Goal: Task Accomplishment & Management: Manage account settings

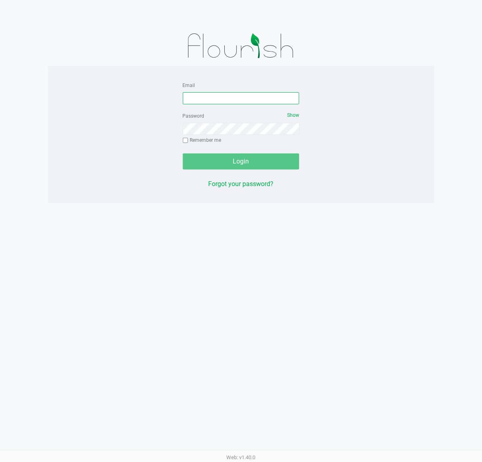
click at [235, 99] on input "Email" at bounding box center [241, 98] width 117 height 12
type input "[EMAIL_ADDRESS][DOMAIN_NAME]"
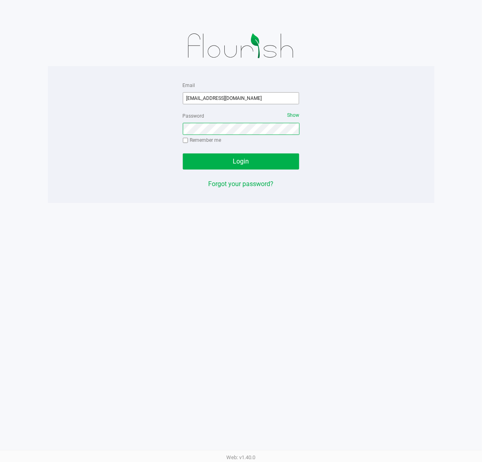
click at [183, 153] on button "Login" at bounding box center [241, 161] width 117 height 16
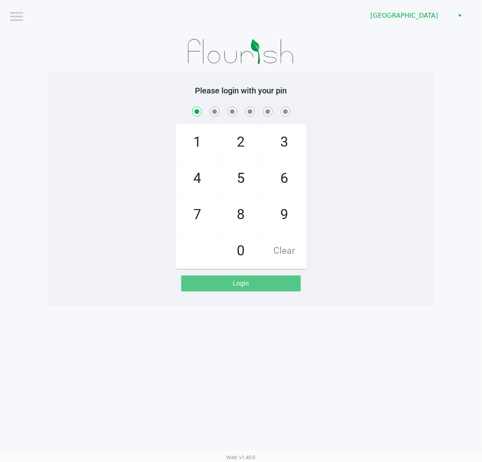
checkbox input "true"
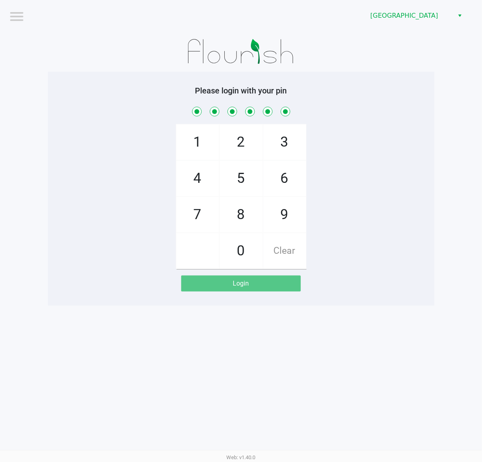
checkbox input "true"
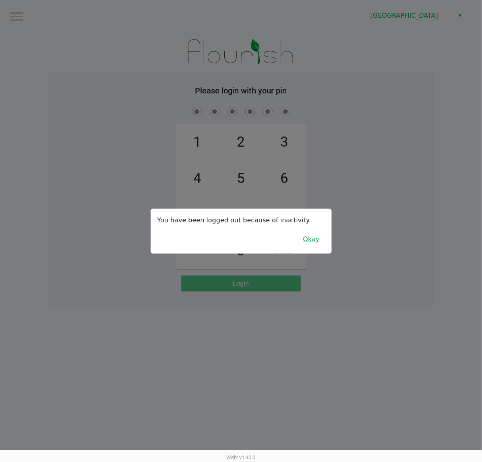
click at [314, 242] on button "Okay" at bounding box center [311, 238] width 27 height 15
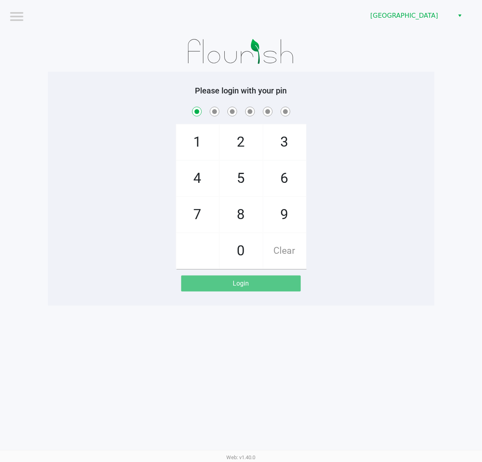
checkbox input "true"
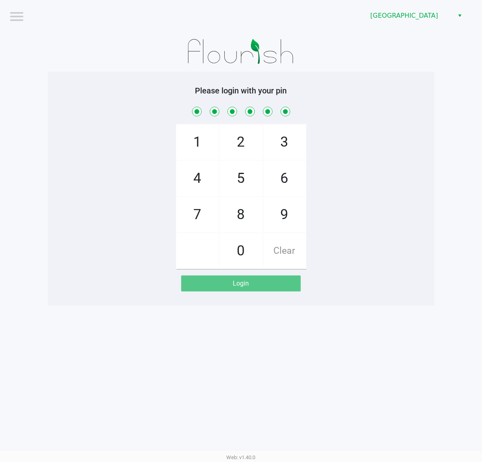
checkbox input "true"
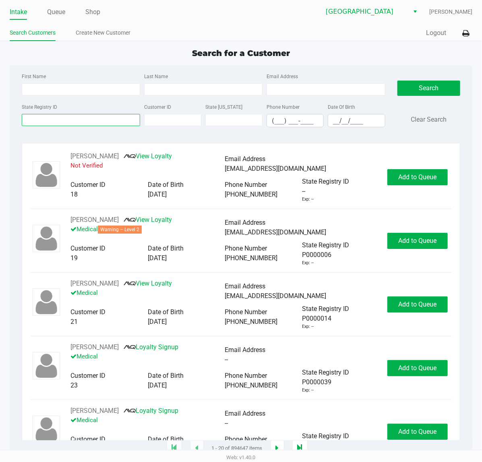
click at [57, 125] on input "State Registry ID" at bounding box center [81, 120] width 118 height 12
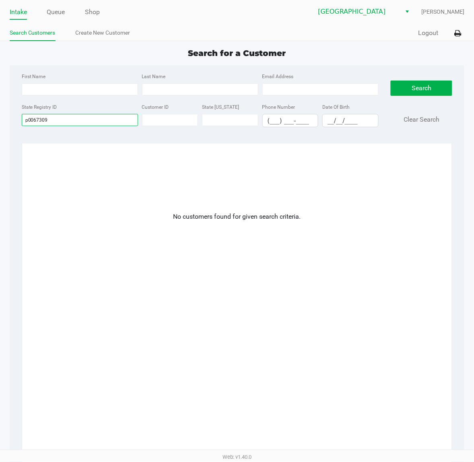
type input "p0067309"
click at [63, 121] on input "p0067309" at bounding box center [80, 120] width 116 height 12
click at [63, 122] on input "p0067309" at bounding box center [80, 120] width 116 height 12
click at [91, 33] on link "Create New Customer" at bounding box center [103, 33] width 55 height 10
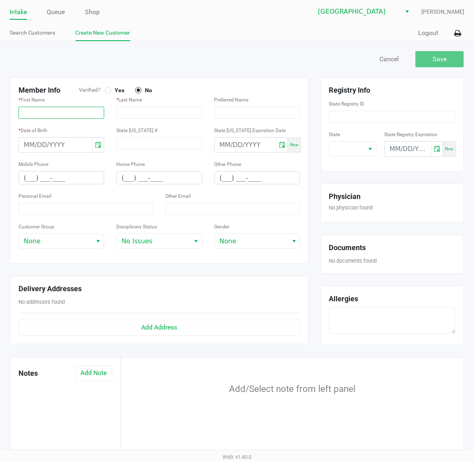
click at [48, 110] on input "text" at bounding box center [62, 113] width 86 height 12
paste input "ANDREA"
type input "ANDREA"
drag, startPoint x: 157, startPoint y: 114, endPoint x: 151, endPoint y: 112, distance: 6.7
click at [157, 114] on input "text" at bounding box center [159, 113] width 86 height 12
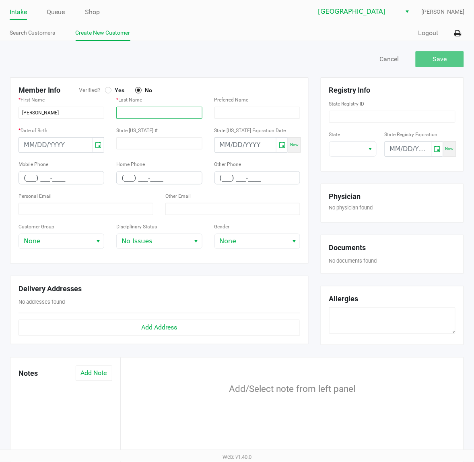
paste input "STELLINO"
type input "STELLINO"
click at [113, 90] on span "Yes" at bounding box center [118, 90] width 13 height 7
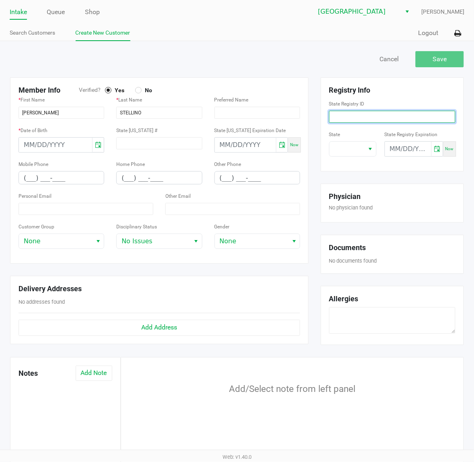
click at [331, 119] on input at bounding box center [392, 117] width 126 height 12
paste input "P0067309"
type input "P0067309"
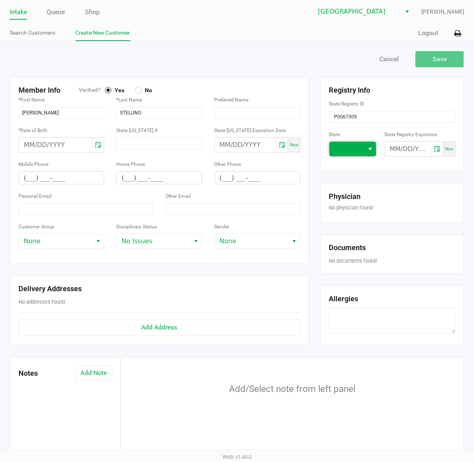
click at [339, 148] on span at bounding box center [347, 149] width 25 height 10
drag, startPoint x: 341, startPoint y: 234, endPoint x: 369, endPoint y: 198, distance: 45.1
click at [341, 231] on span "FL" at bounding box center [340, 232] width 7 height 10
click at [390, 155] on input "month/day/year" at bounding box center [408, 149] width 46 height 14
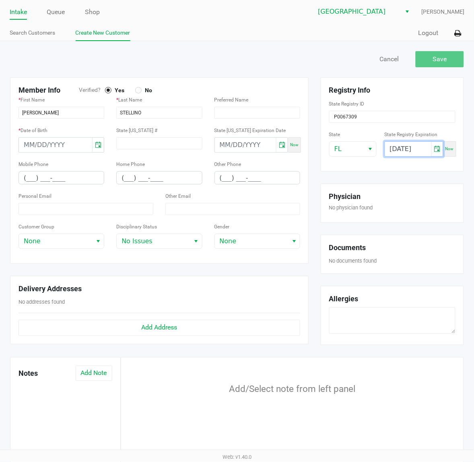
type input "02/22/2026"
click at [56, 145] on input "month/day/year" at bounding box center [55, 145] width 73 height 14
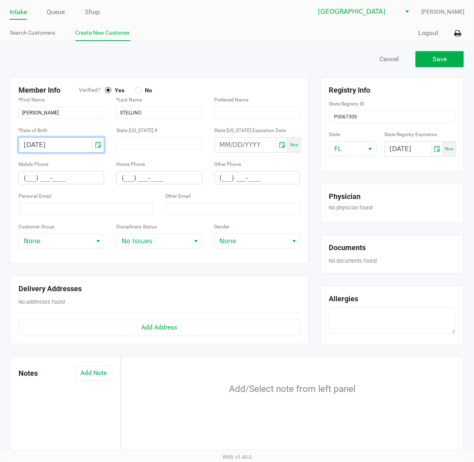
type input "04/06/1965"
click at [29, 180] on input "(___) ___-____" at bounding box center [61, 177] width 85 height 12
type input "(561) 305-7800"
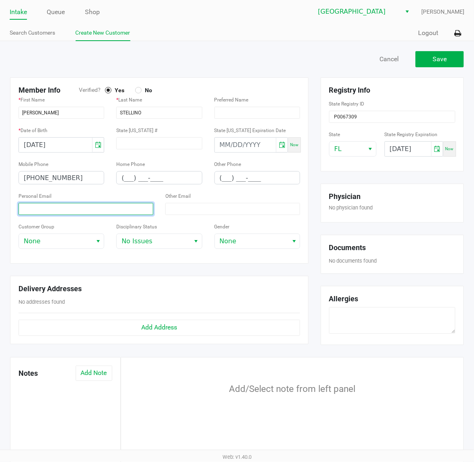
click at [63, 213] on input at bounding box center [86, 209] width 135 height 12
paste input "astellino@anvibuilders.com"
type input "astellino@anvibuilders.com"
click at [297, 51] on div "Save Cancel" at bounding box center [237, 63] width 466 height 28
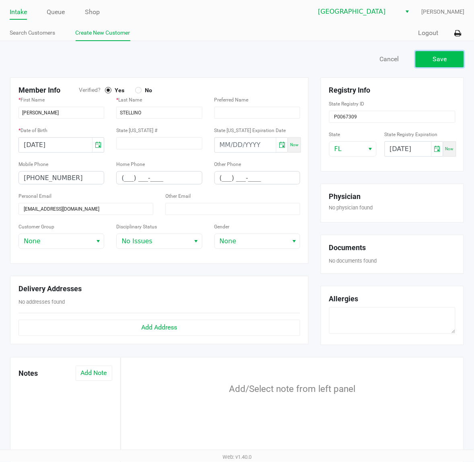
click at [443, 61] on span "Save" at bounding box center [440, 59] width 14 height 8
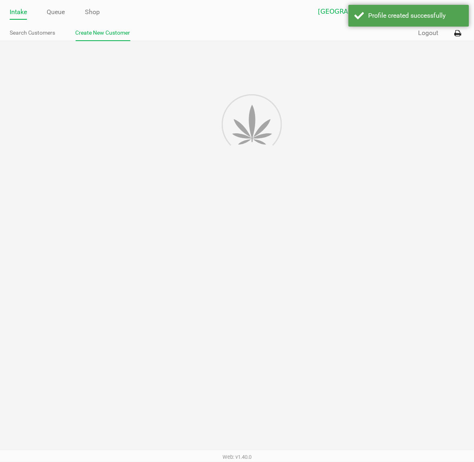
type input "---"
type input "( __) ___-____"
type input "---"
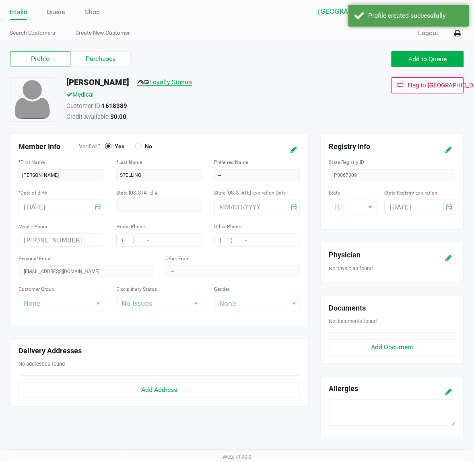
click at [166, 81] on link "Loyalty Signup" at bounding box center [164, 82] width 55 height 8
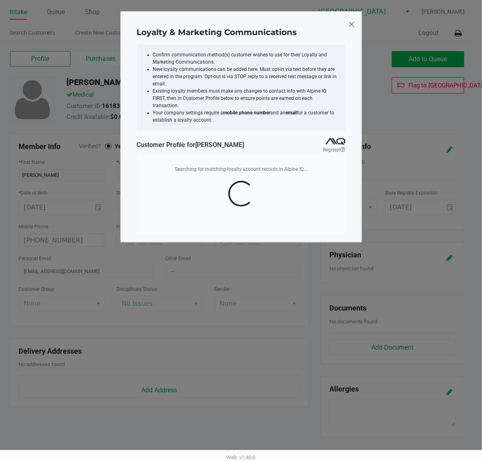
click at [380, 19] on div "Profile created successfully" at bounding box center [423, 16] width 95 height 10
click at [349, 23] on span at bounding box center [351, 24] width 7 height 13
type input "(___) ___-____"
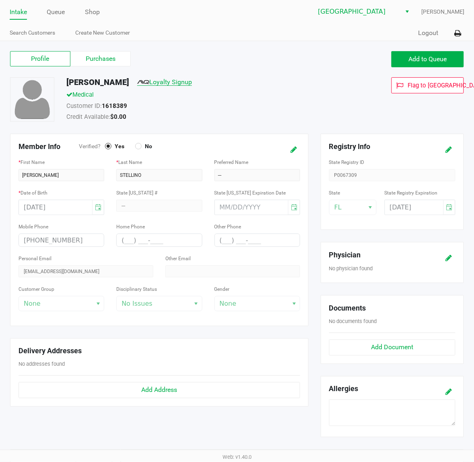
click at [182, 81] on link "Loyalty Signup" at bounding box center [164, 82] width 55 height 8
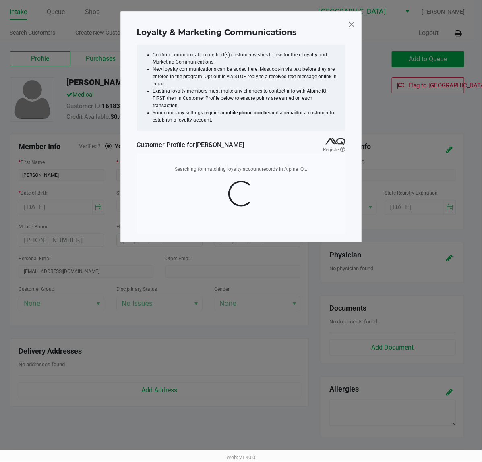
click at [351, 24] on span at bounding box center [351, 24] width 7 height 13
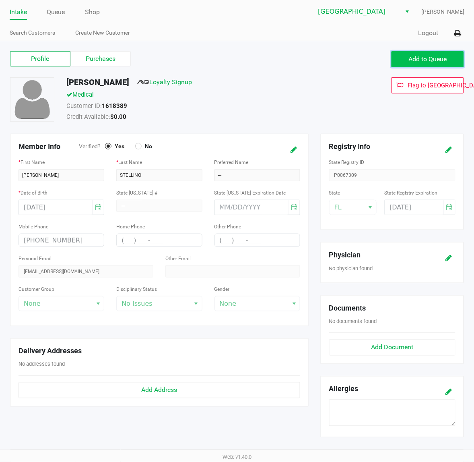
click at [448, 58] on button "Add to Queue" at bounding box center [428, 59] width 72 height 16
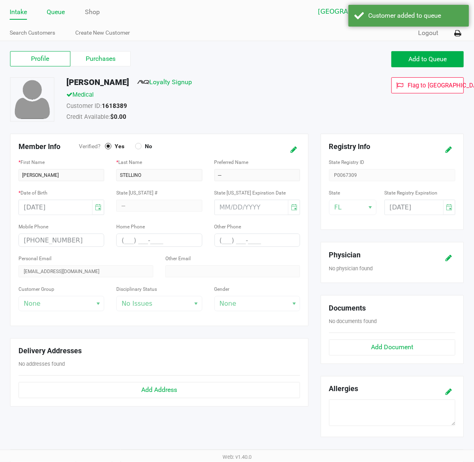
click at [63, 13] on link "Queue" at bounding box center [56, 11] width 18 height 11
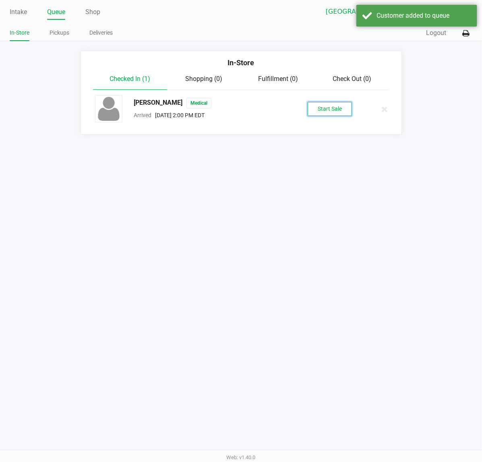
drag, startPoint x: 340, startPoint y: 107, endPoint x: 332, endPoint y: 114, distance: 10.6
click at [345, 107] on button "Start Sale" at bounding box center [330, 109] width 44 height 14
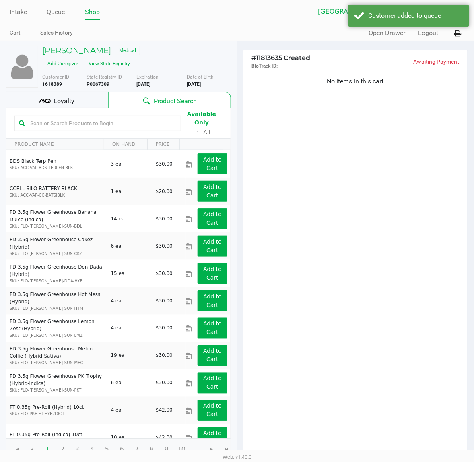
click at [67, 95] on div "Loyalty" at bounding box center [57, 100] width 102 height 16
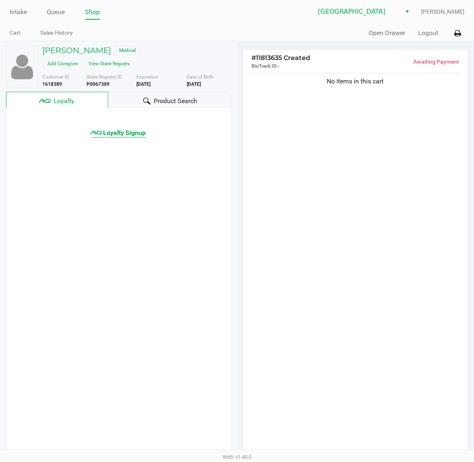
click at [137, 136] on span "Loyalty Signup" at bounding box center [124, 133] width 43 height 10
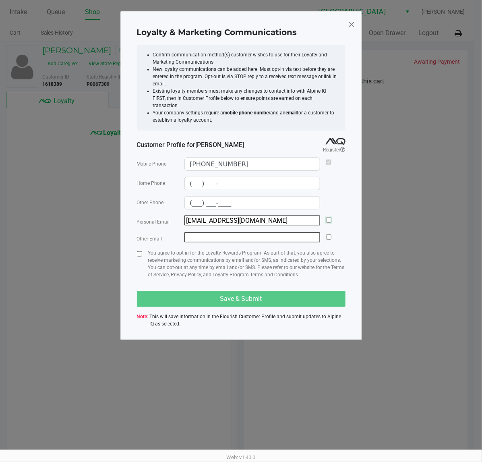
click at [331, 217] on input "checkbox" at bounding box center [328, 219] width 5 height 5
checkbox input "true"
click at [138, 252] on input "checkbox" at bounding box center [139, 253] width 5 height 5
checkbox input "true"
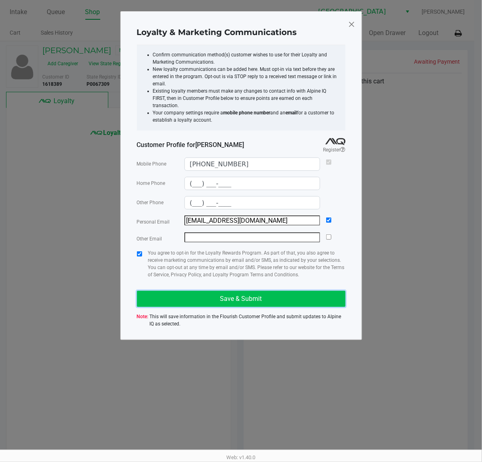
click at [176, 291] on button "Save & Submit" at bounding box center [241, 299] width 209 height 16
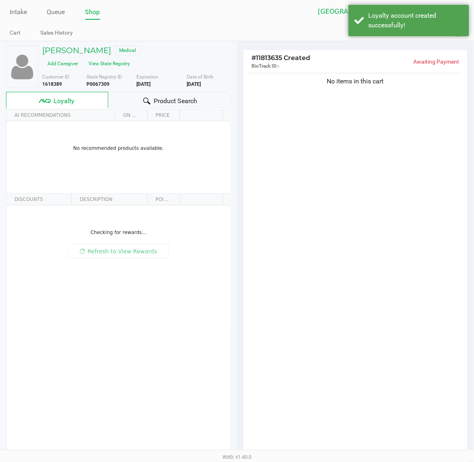
click at [427, 312] on div "No items in this cart" at bounding box center [356, 263] width 224 height 384
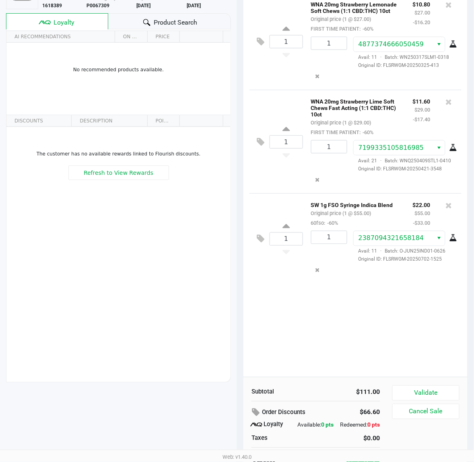
scroll to position [93, 0]
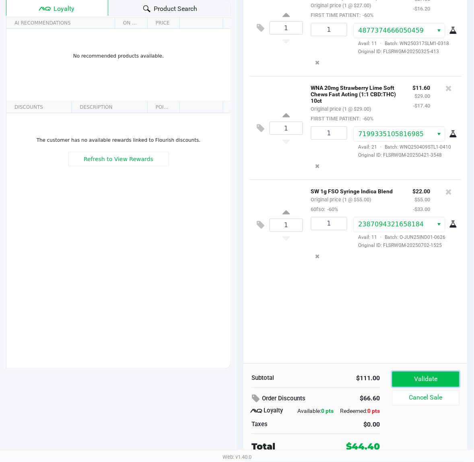
click at [429, 382] on button "Validate" at bounding box center [426, 379] width 67 height 15
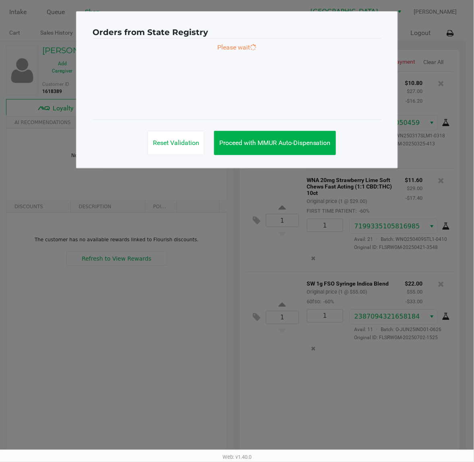
scroll to position [0, 0]
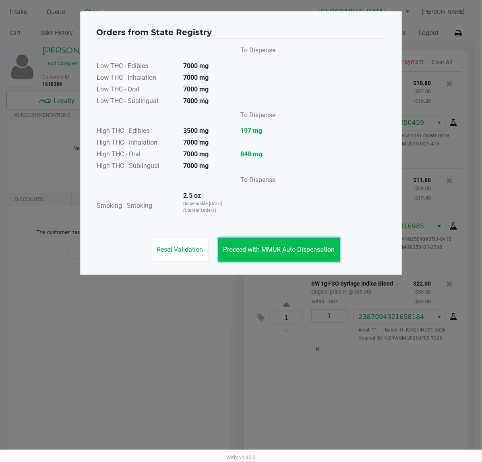
click at [262, 256] on button "Proceed with MMUR Auto-Dispensation" at bounding box center [279, 250] width 122 height 24
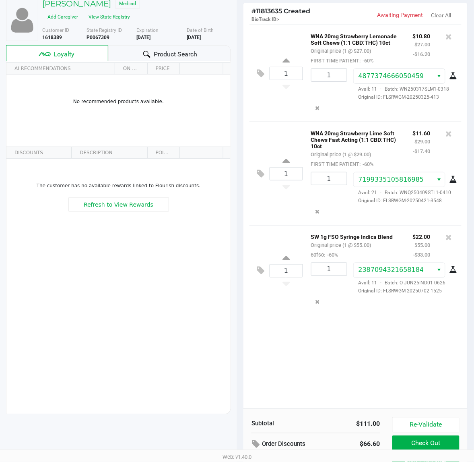
scroll to position [93, 0]
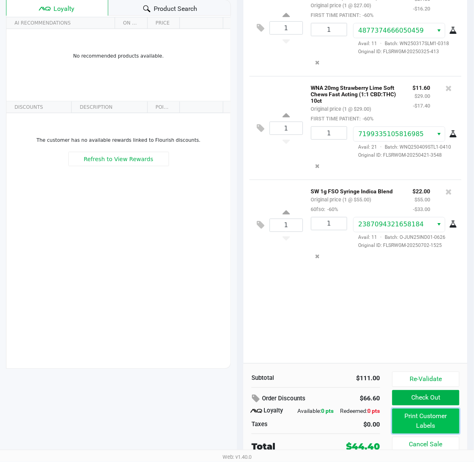
click at [427, 415] on button "Print Customer Labels" at bounding box center [426, 421] width 67 height 25
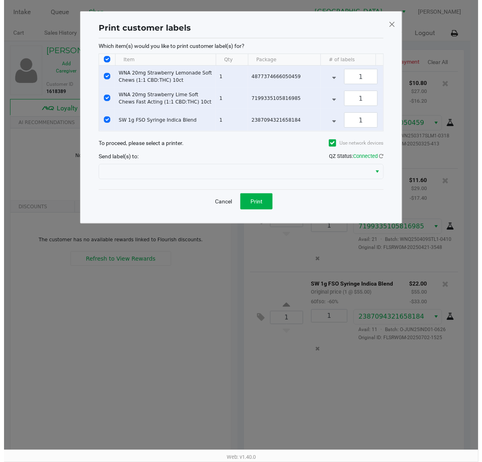
scroll to position [0, 0]
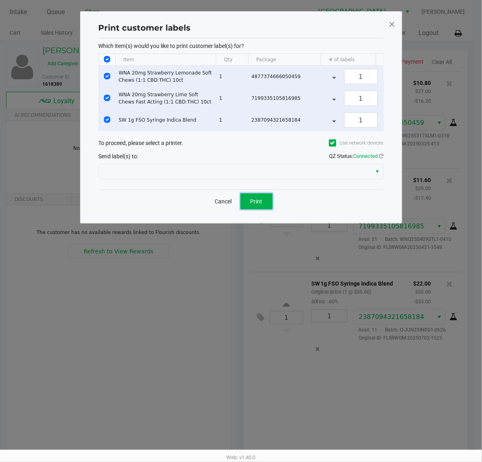
click at [252, 209] on button "Print" at bounding box center [256, 201] width 32 height 16
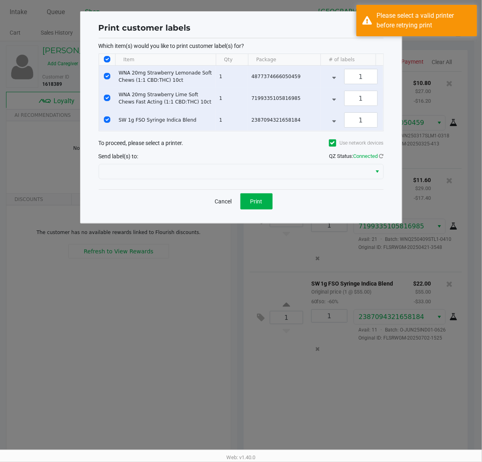
click at [226, 181] on div at bounding box center [241, 171] width 285 height 19
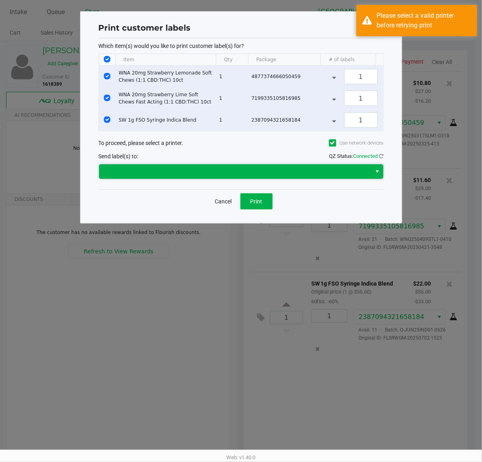
click at [222, 176] on span at bounding box center [235, 172] width 263 height 10
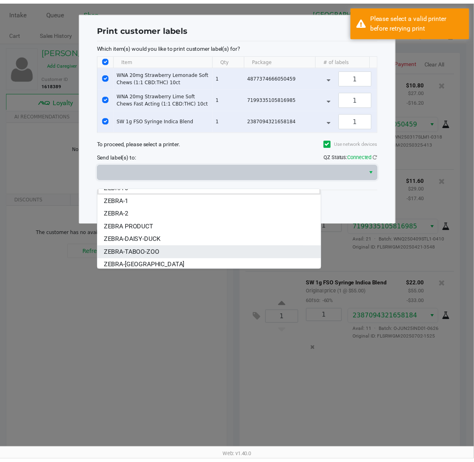
scroll to position [9, 0]
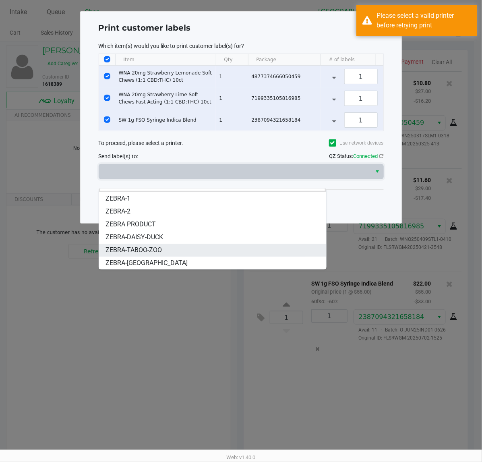
click at [168, 248] on li "ZEBRA-TABOO-ZOO" at bounding box center [212, 250] width 227 height 13
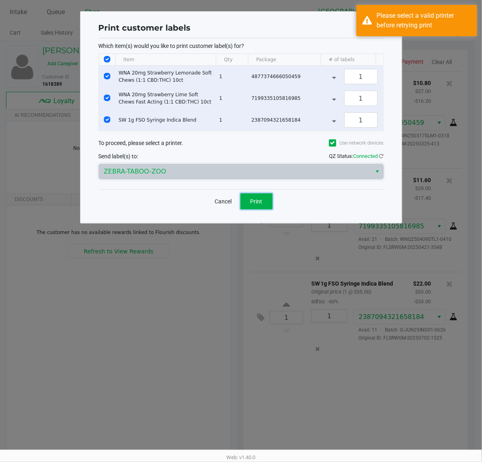
click at [262, 205] on span "Print" at bounding box center [256, 201] width 12 height 6
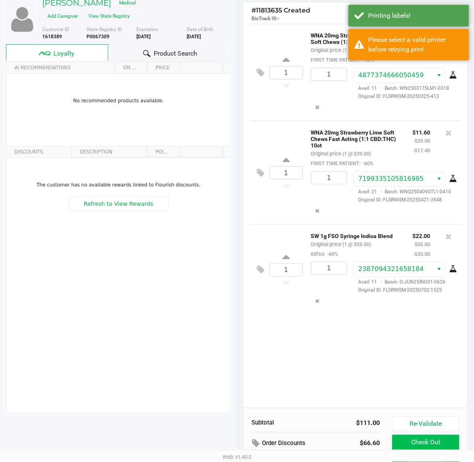
scroll to position [93, 0]
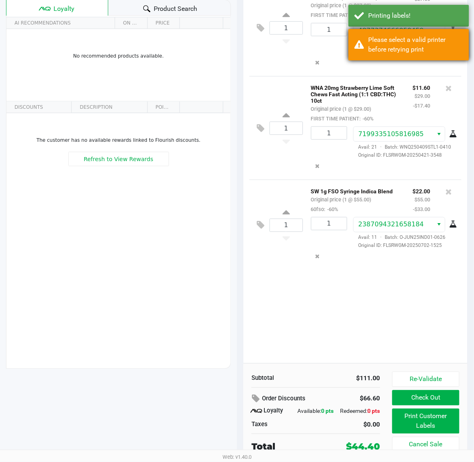
click at [399, 39] on div "Please select a valid printer before retrying print" at bounding box center [416, 44] width 95 height 19
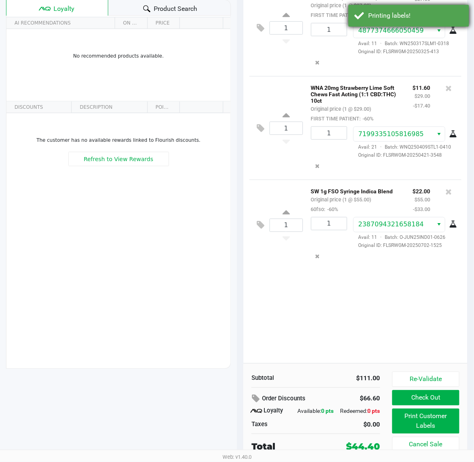
click at [392, 14] on div "Printing labels!" at bounding box center [416, 16] width 95 height 10
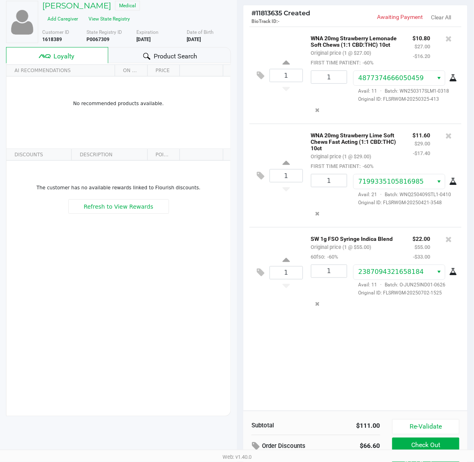
scroll to position [0, 0]
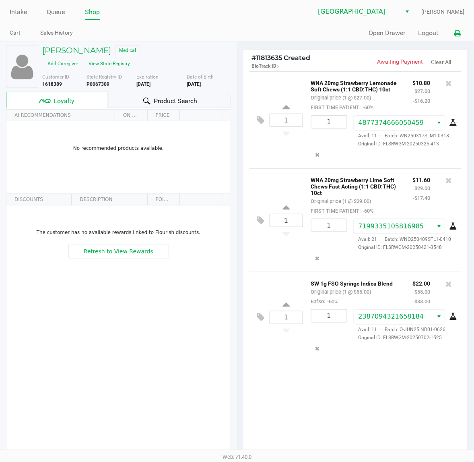
click at [457, 32] on icon at bounding box center [457, 34] width 7 height 6
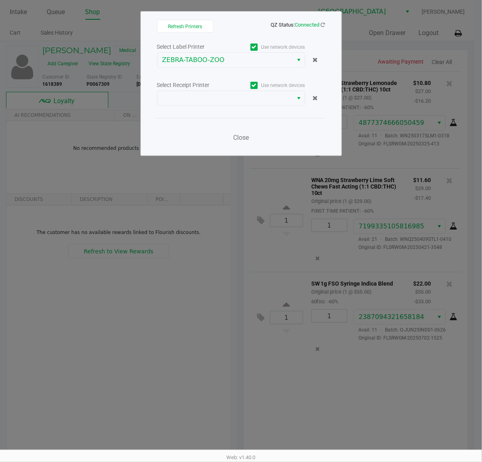
click at [202, 107] on div "Select Label Printer Use network devices ZEBRA-TABOO-ZOO Select Receipt Printer…" at bounding box center [241, 94] width 168 height 106
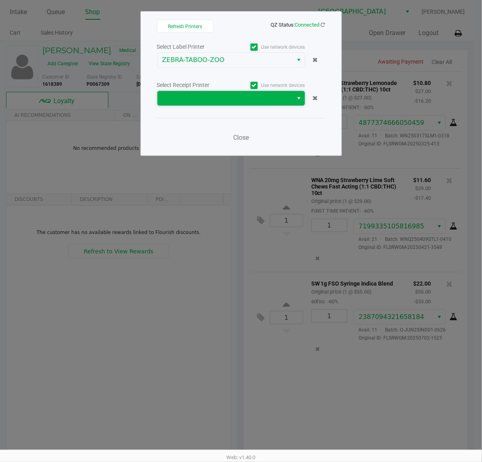
click at [201, 101] on span at bounding box center [225, 98] width 126 height 10
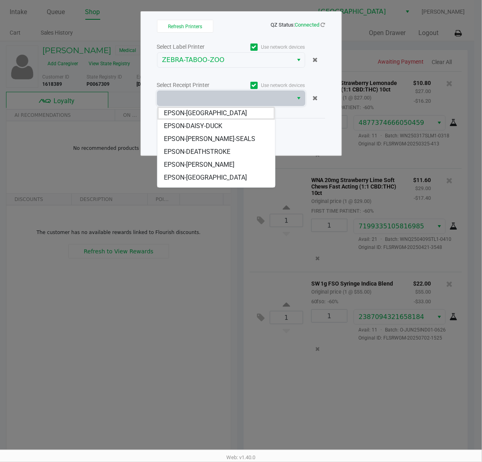
click at [202, 134] on span "EPSON-DAN-SEALS" at bounding box center [209, 139] width 91 height 10
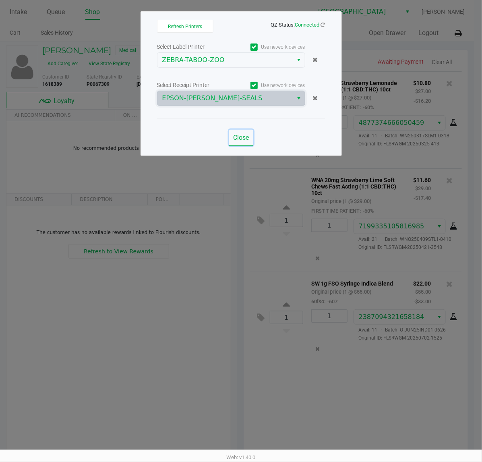
click at [240, 141] on span "Close" at bounding box center [241, 138] width 16 height 8
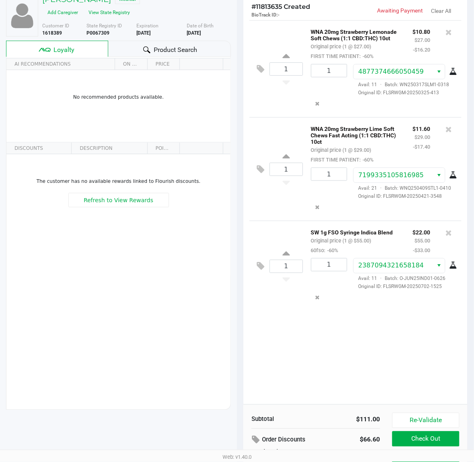
scroll to position [93, 0]
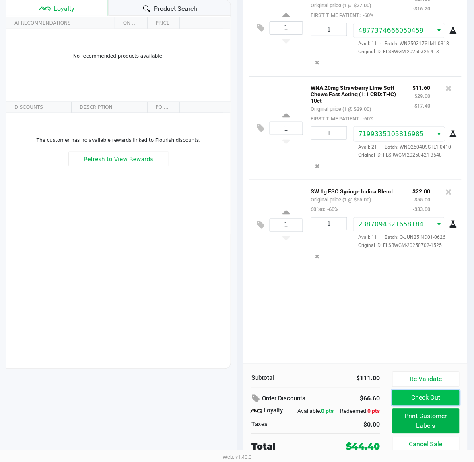
click at [431, 399] on button "Check Out" at bounding box center [426, 397] width 67 height 15
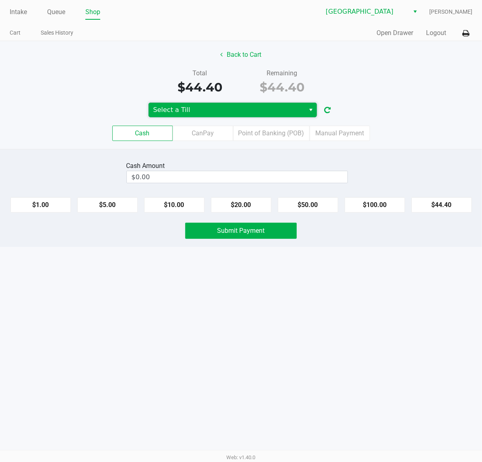
click at [190, 113] on span "Select a Till" at bounding box center [226, 110] width 147 height 10
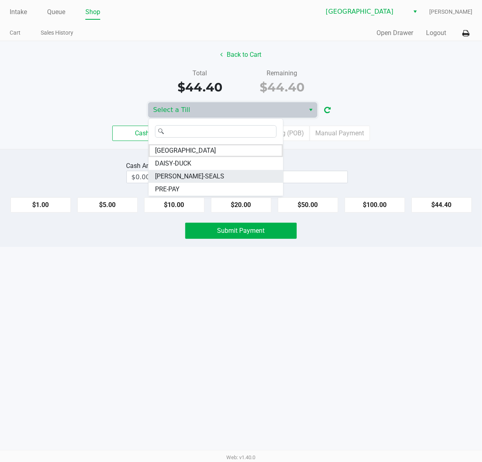
click at [190, 178] on li "DAN-SEALS" at bounding box center [216, 176] width 134 height 13
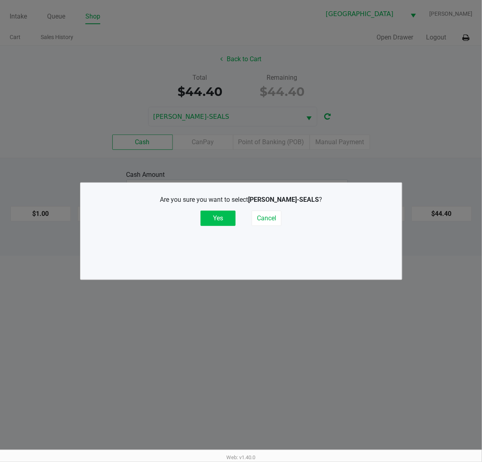
click at [211, 220] on button "Yes" at bounding box center [217, 218] width 35 height 15
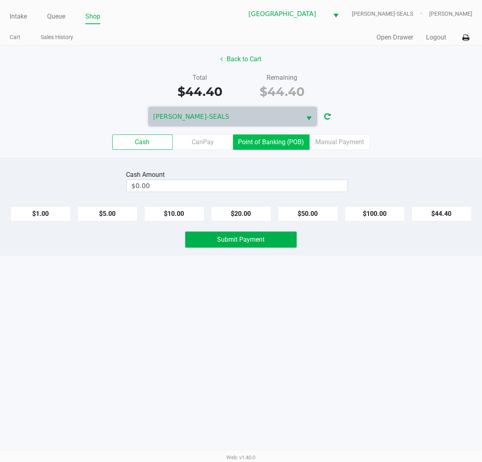
click at [292, 144] on label "Point of Banking (POB)" at bounding box center [271, 141] width 76 height 15
click at [0, 0] on 7 "Point of Banking (POB)" at bounding box center [0, 0] width 0 height 0
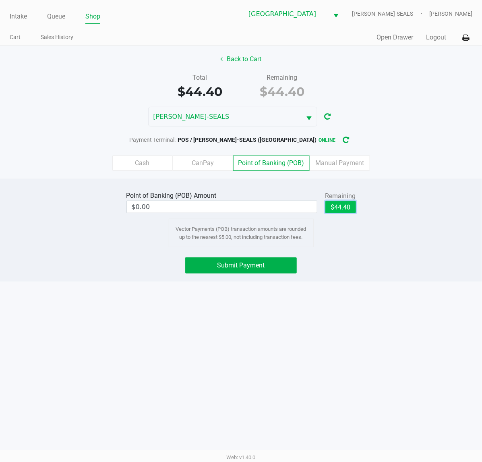
click at [335, 206] on button "$44.40" at bounding box center [340, 207] width 31 height 12
type input "$44.40"
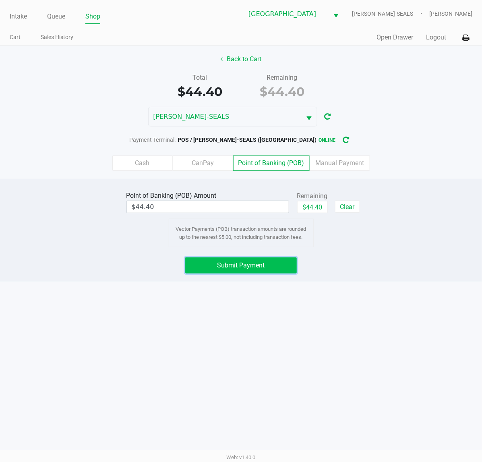
click at [242, 266] on span "Submit Payment" at bounding box center [241, 265] width 48 height 8
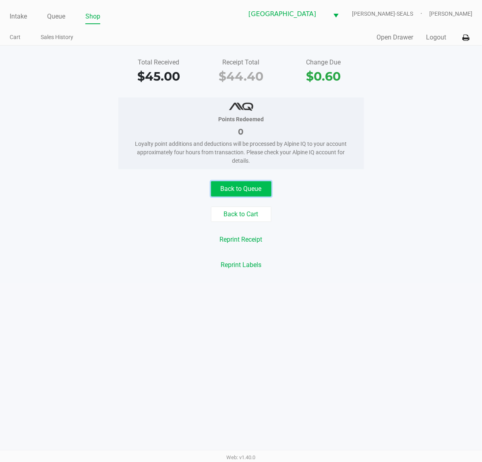
click at [249, 190] on button "Back to Queue" at bounding box center [241, 188] width 60 height 15
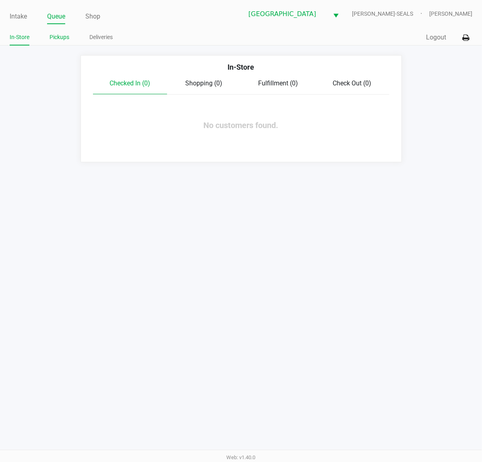
click at [60, 41] on link "Pickups" at bounding box center [60, 37] width 20 height 10
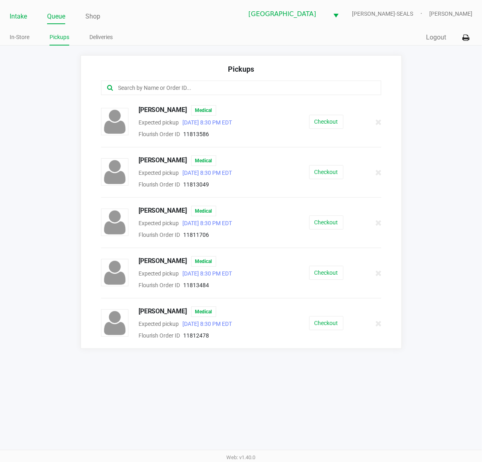
click at [12, 19] on link "Intake" at bounding box center [18, 16] width 17 height 11
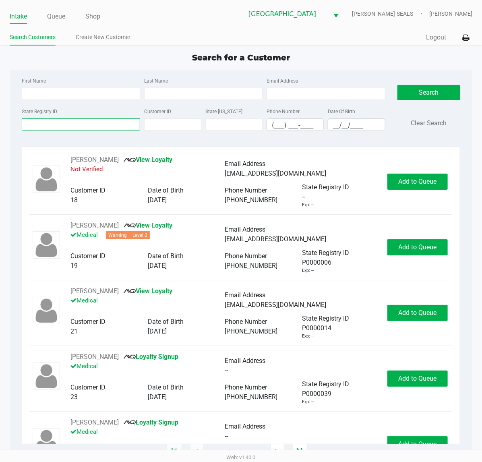
click at [40, 124] on input "State Registry ID" at bounding box center [81, 124] width 118 height 12
click at [180, 94] on input "Last Name" at bounding box center [203, 94] width 118 height 12
type input "listan"
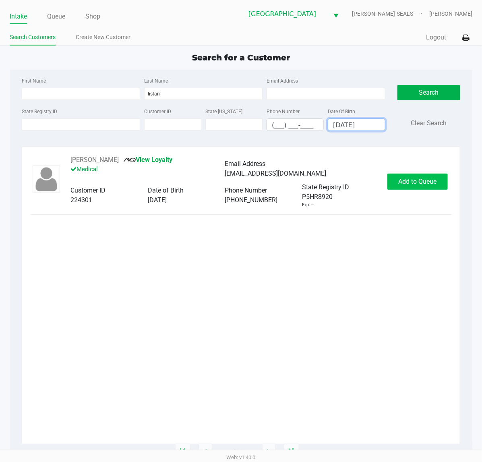
type input "05/28/1947"
click at [417, 188] on button "Add to Queue" at bounding box center [417, 182] width 60 height 16
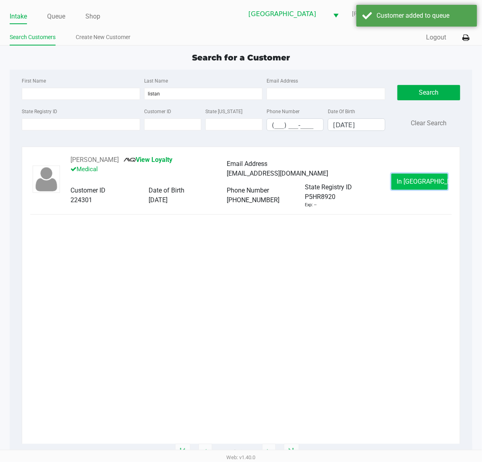
click at [413, 180] on span "In Queue" at bounding box center [431, 182] width 68 height 8
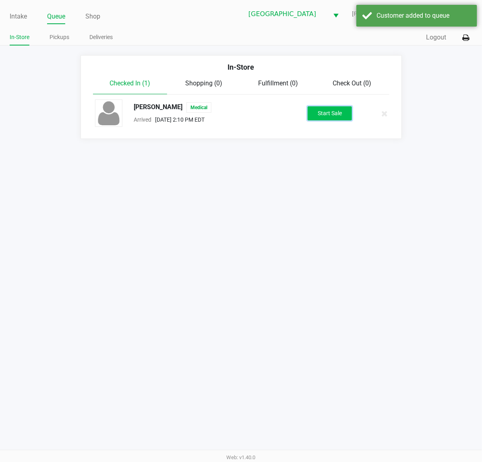
click at [327, 107] on button "Start Sale" at bounding box center [330, 113] width 44 height 14
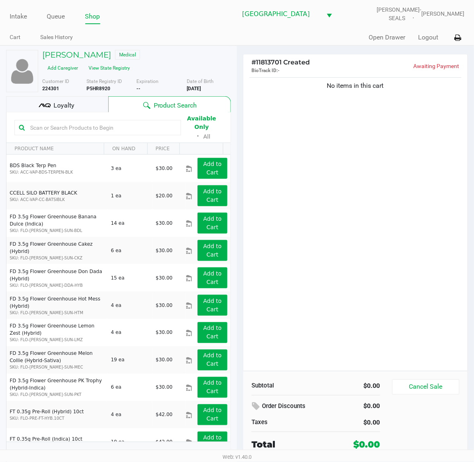
click at [411, 217] on div "No items in this cart" at bounding box center [356, 223] width 224 height 295
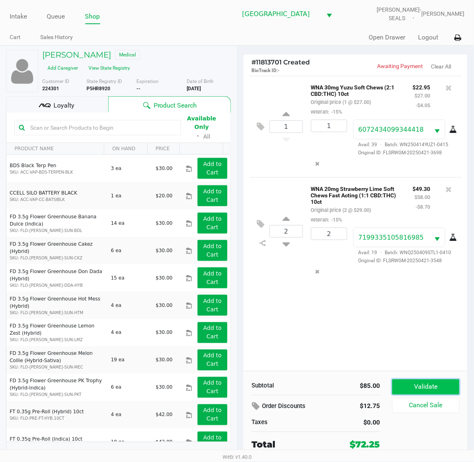
click at [431, 387] on button "Validate" at bounding box center [426, 386] width 67 height 15
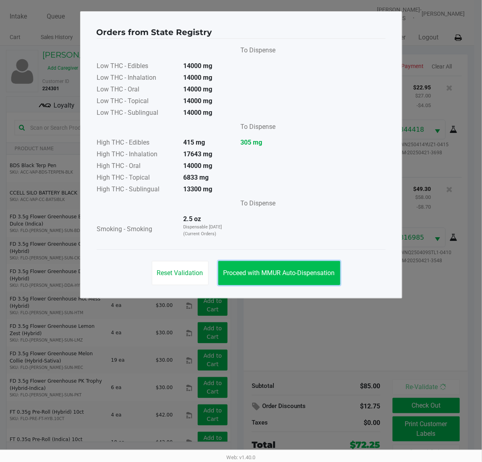
drag, startPoint x: 297, startPoint y: 272, endPoint x: 121, endPoint y: 149, distance: 214.3
click at [297, 272] on span "Proceed with MMUR Auto-Dispensation" at bounding box center [279, 273] width 112 height 8
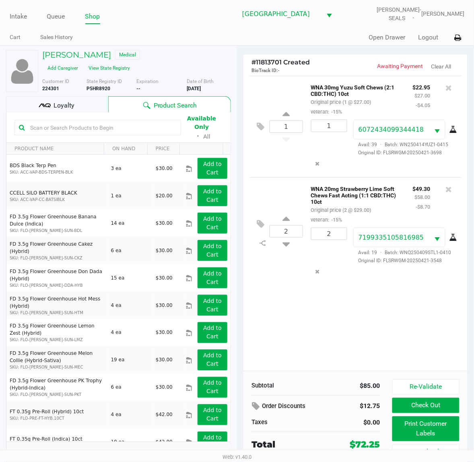
click at [37, 107] on div "Loyalty" at bounding box center [57, 104] width 102 height 16
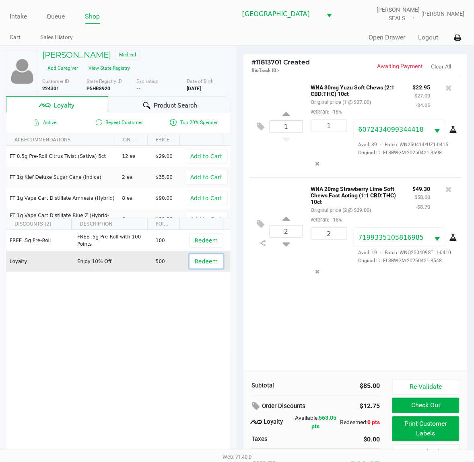
click at [198, 262] on span "Redeem" at bounding box center [206, 261] width 23 height 6
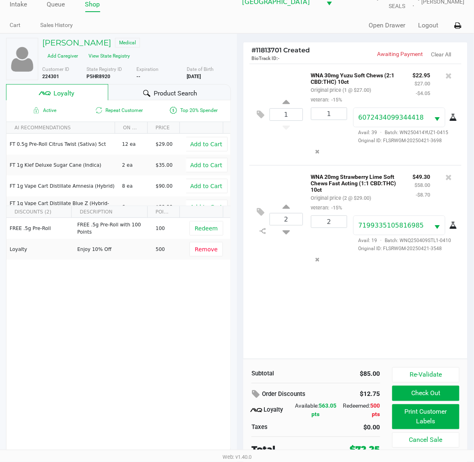
scroll to position [15, 0]
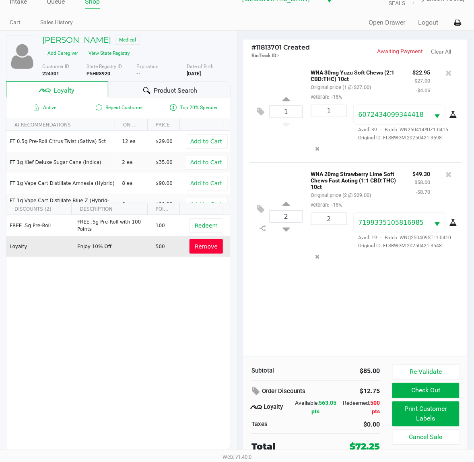
click at [211, 246] on button "Remove" at bounding box center [206, 246] width 33 height 14
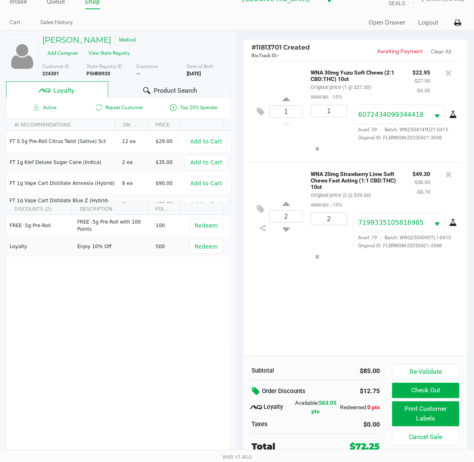
click at [256, 387] on icon at bounding box center [257, 391] width 10 height 9
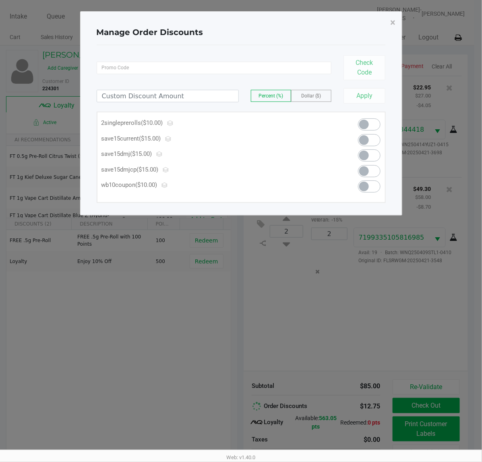
click at [206, 301] on ngb-modal-window "Manage Order Discounts × Check Code Percent (%) Dollar ($) Apply 2singlepreroll…" at bounding box center [241, 231] width 482 height 462
click at [390, 21] on span "×" at bounding box center [392, 22] width 5 height 11
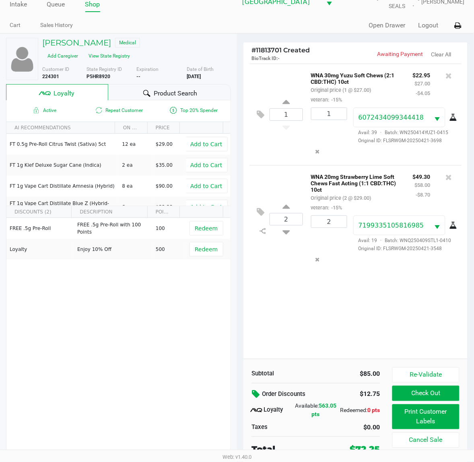
scroll to position [15, 0]
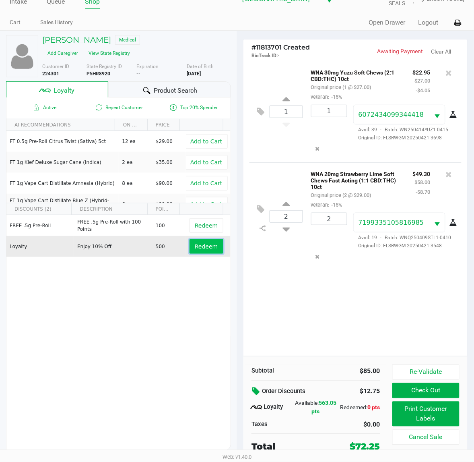
click at [206, 246] on span "Redeem" at bounding box center [206, 246] width 23 height 6
click at [195, 246] on span "Remove" at bounding box center [206, 246] width 23 height 6
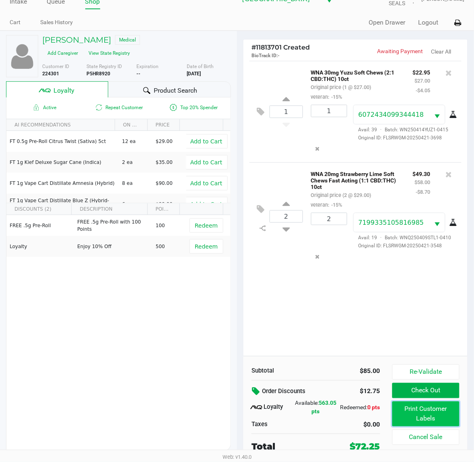
click at [431, 414] on button "Print Customer Labels" at bounding box center [426, 413] width 67 height 25
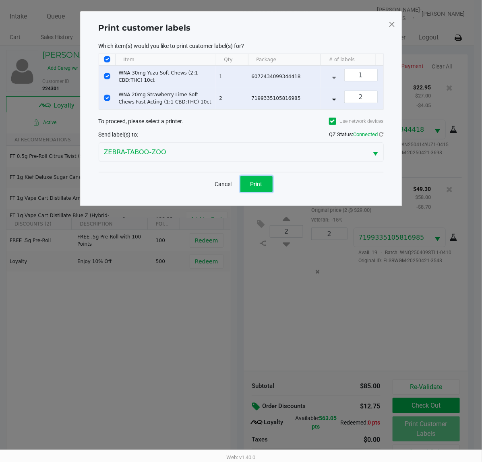
click at [258, 187] on span "Print" at bounding box center [256, 184] width 12 height 6
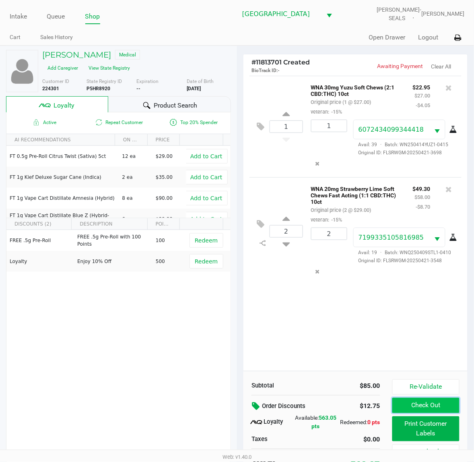
click at [405, 404] on button "Check Out" at bounding box center [426, 405] width 67 height 15
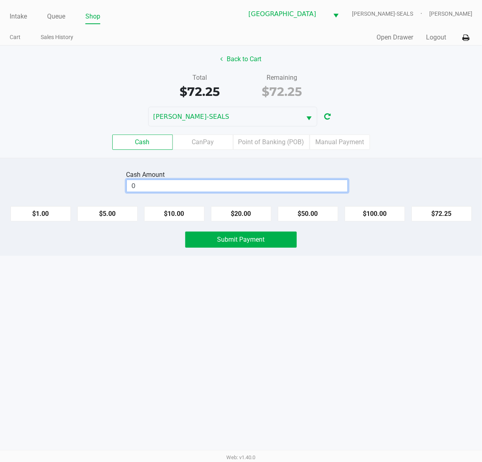
click at [162, 188] on input "0" at bounding box center [237, 186] width 221 height 12
type input "$100.25"
click at [240, 240] on span "Submit Payment" at bounding box center [241, 240] width 48 height 8
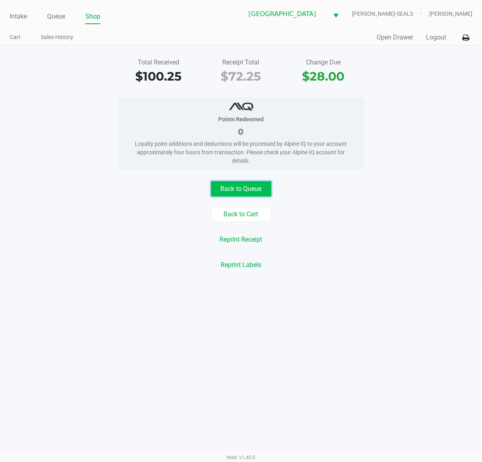
click at [233, 190] on button "Back to Queue" at bounding box center [241, 188] width 60 height 15
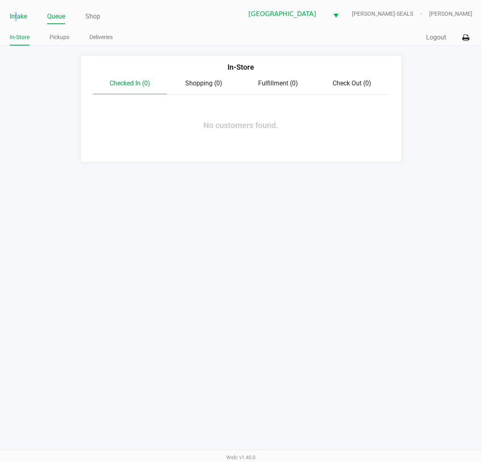
click at [17, 17] on link "Intake" at bounding box center [18, 16] width 17 height 11
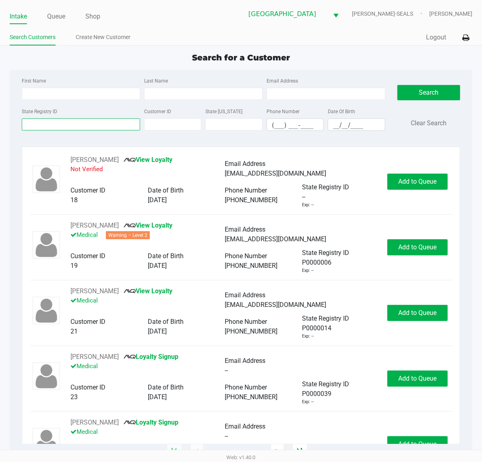
click at [63, 129] on input "State Registry ID" at bounding box center [81, 124] width 118 height 12
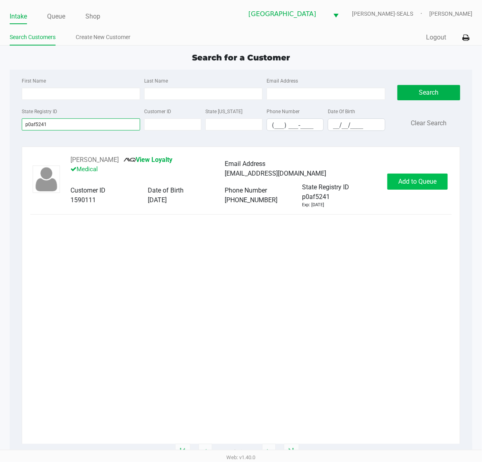
type input "p0af5241"
drag, startPoint x: 428, startPoint y: 180, endPoint x: 422, endPoint y: 183, distance: 6.3
click at [427, 180] on span "Add to Queue" at bounding box center [418, 182] width 38 height 8
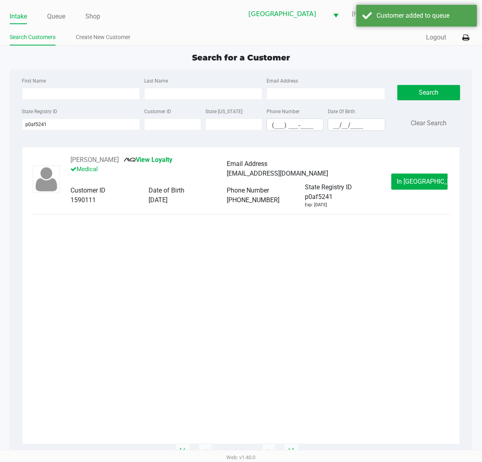
click at [395, 180] on button "In Queue" at bounding box center [419, 182] width 56 height 16
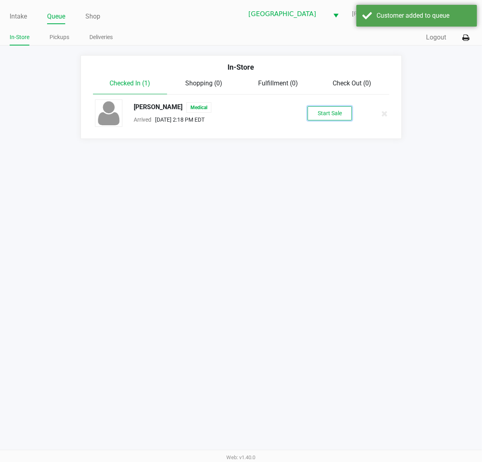
drag, startPoint x: 315, startPoint y: 113, endPoint x: 317, endPoint y: 117, distance: 4.5
click at [317, 116] on button "Start Sale" at bounding box center [330, 113] width 44 height 14
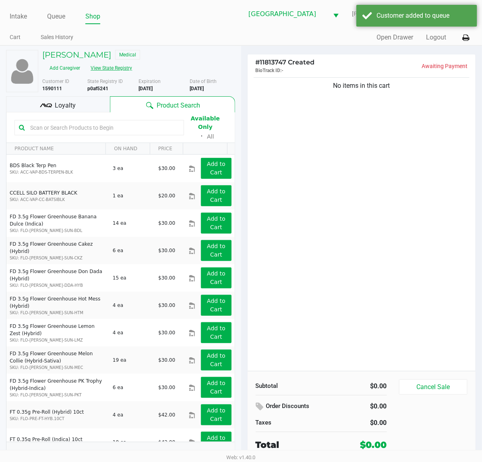
click at [132, 62] on button "View State Registry" at bounding box center [108, 68] width 47 height 13
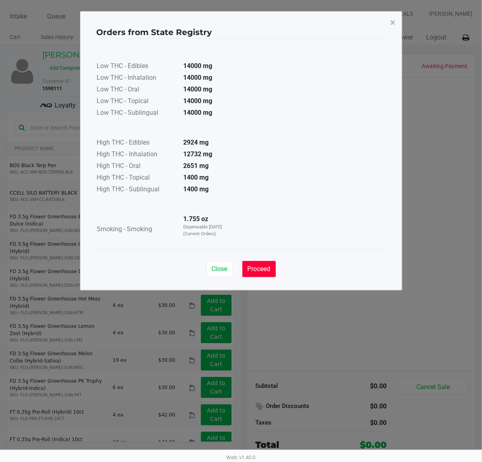
click at [264, 268] on span "Proceed" at bounding box center [259, 269] width 23 height 8
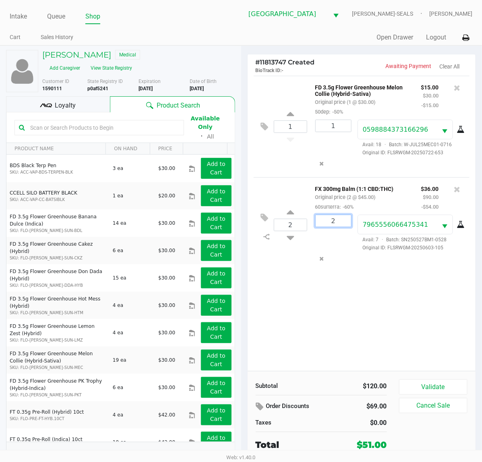
click at [339, 224] on input "2" at bounding box center [333, 221] width 35 height 12
click at [282, 234] on div "2" at bounding box center [290, 225] width 33 height 33
click at [323, 223] on input "2" at bounding box center [333, 221] width 35 height 12
type input "1"
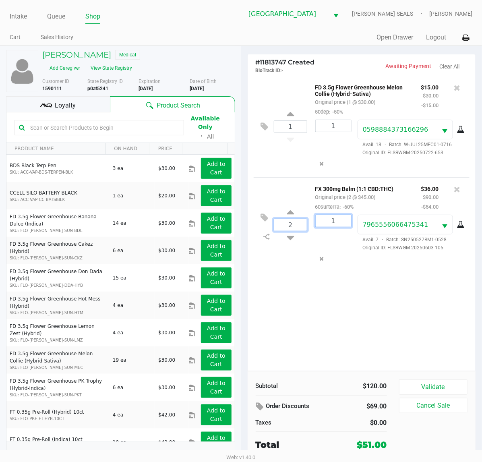
click at [301, 230] on div "Leslie Parello Medical Add Caregiver View State Registry Customer ID 1590111 St…" at bounding box center [241, 257] width 482 height 424
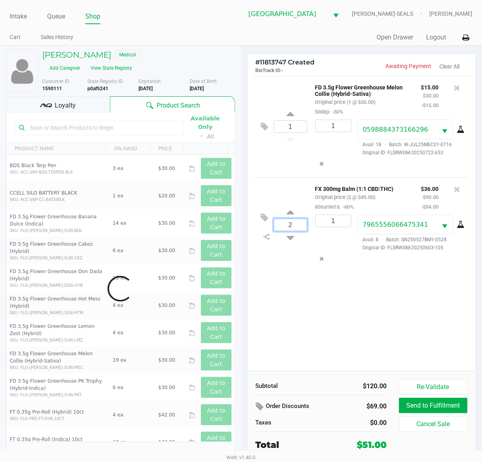
click at [298, 229] on input "2" at bounding box center [290, 225] width 33 height 12
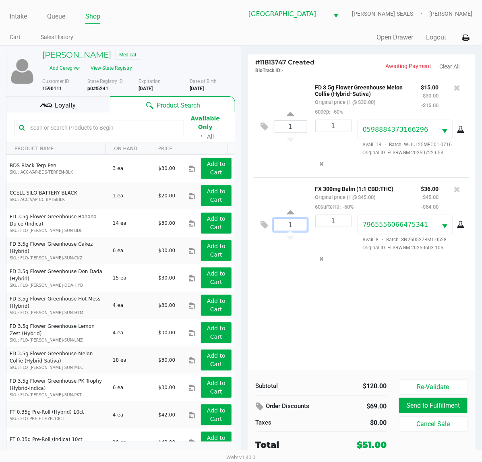
type input "1"
click at [325, 287] on div "Loading Leslie Parello Medical Add Caregiver View State Registry Customer ID 15…" at bounding box center [241, 257] width 482 height 424
click at [63, 101] on span "Loyalty" at bounding box center [65, 106] width 21 height 10
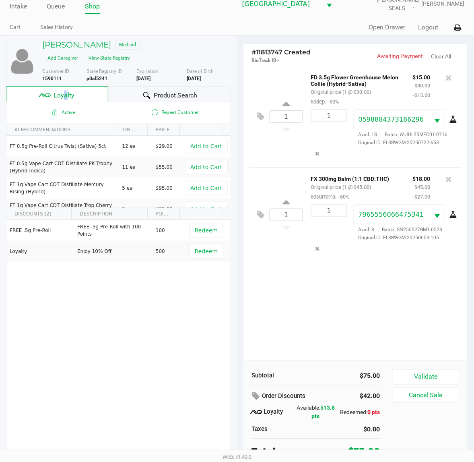
scroll to position [15, 0]
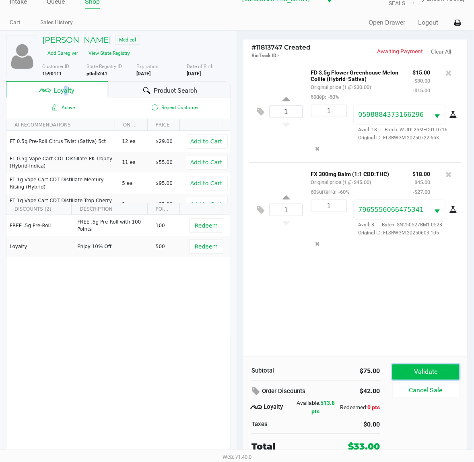
click at [433, 377] on button "Validate" at bounding box center [426, 371] width 67 height 15
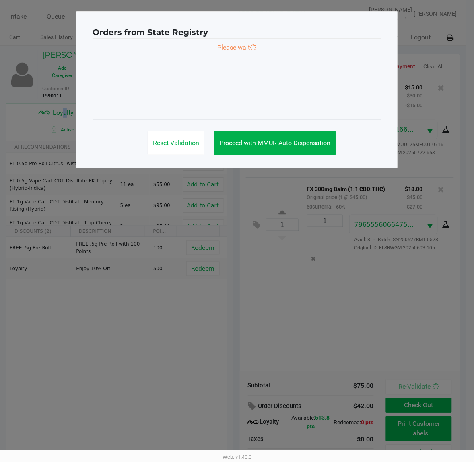
scroll to position [0, 0]
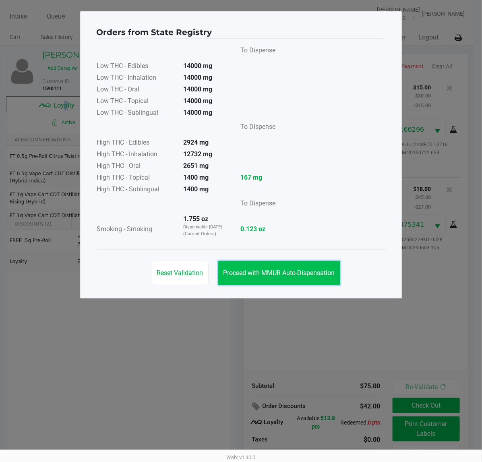
click at [302, 273] on span "Proceed with MMUR Auto-Dispensation" at bounding box center [279, 273] width 112 height 8
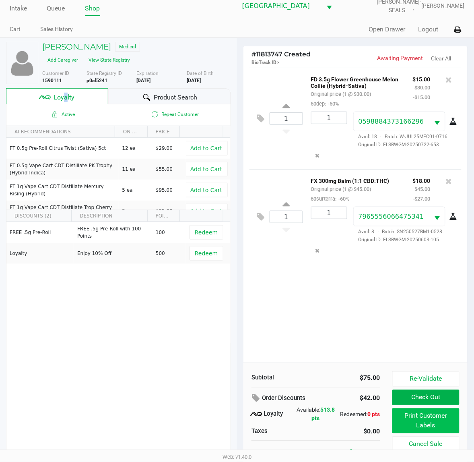
scroll to position [15, 0]
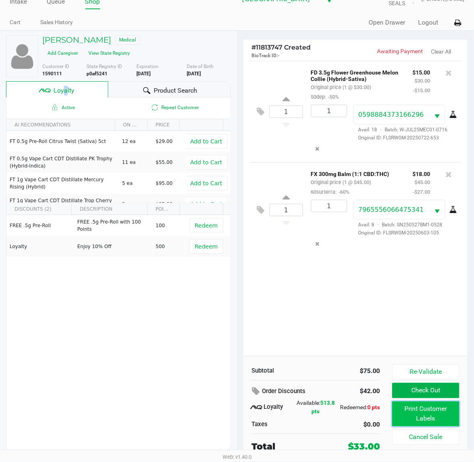
click at [430, 413] on button "Print Customer Labels" at bounding box center [426, 413] width 67 height 25
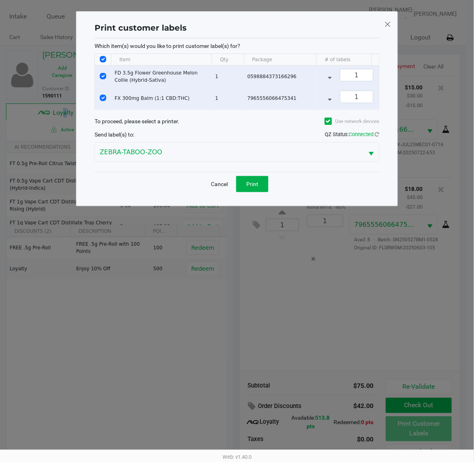
scroll to position [0, 0]
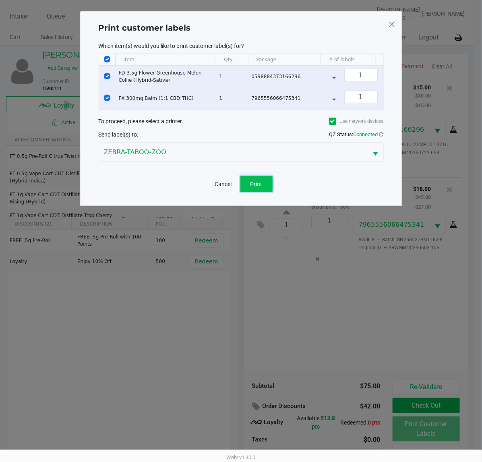
click at [266, 192] on button "Print" at bounding box center [256, 184] width 32 height 16
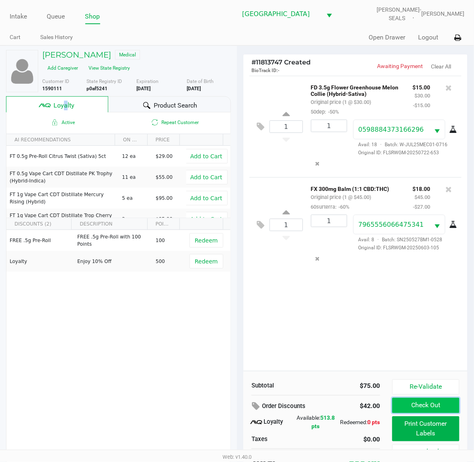
click at [430, 407] on button "Check Out" at bounding box center [426, 405] width 67 height 15
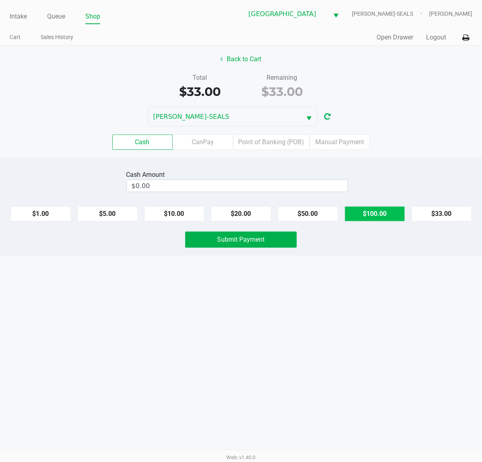
click at [370, 217] on button "$100.00" at bounding box center [375, 213] width 60 height 15
type input "$100.00"
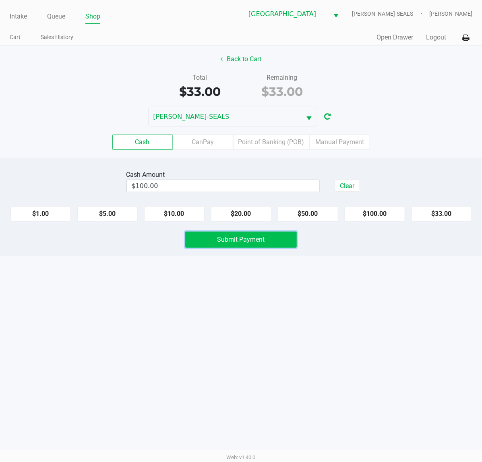
click at [234, 243] on span "Submit Payment" at bounding box center [241, 240] width 48 height 8
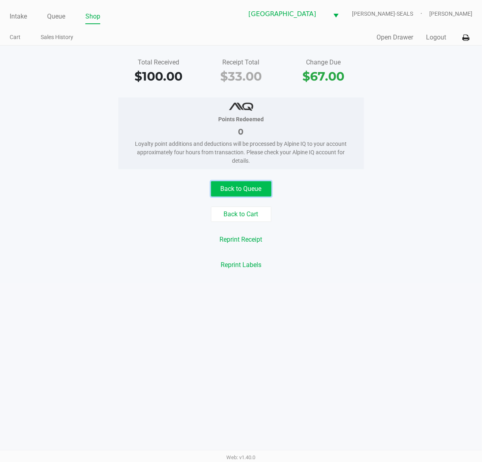
click at [240, 186] on button "Back to Queue" at bounding box center [241, 188] width 60 height 15
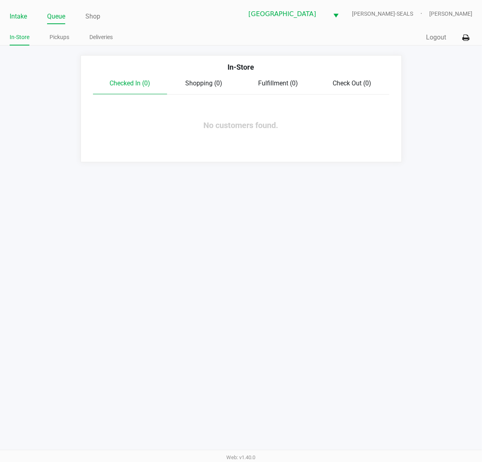
click at [17, 15] on link "Intake" at bounding box center [18, 16] width 17 height 11
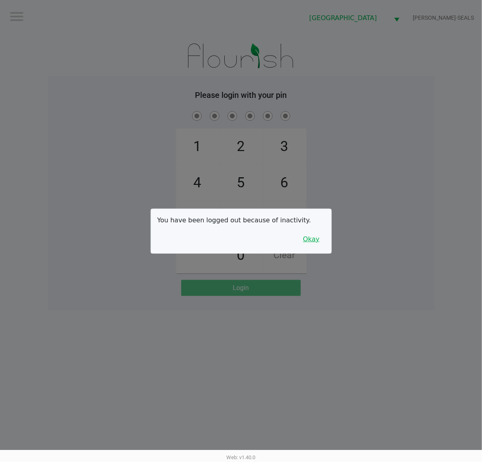
click at [319, 244] on button "Okay" at bounding box center [311, 238] width 27 height 15
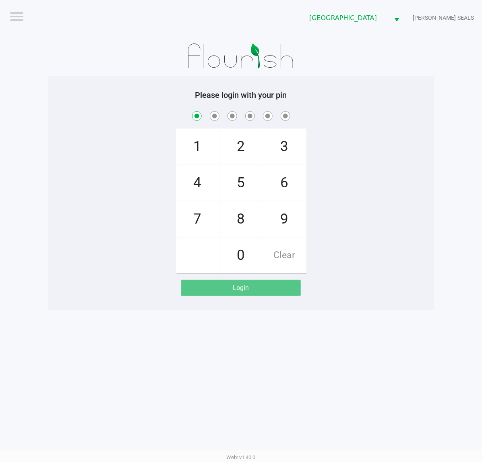
checkbox input "true"
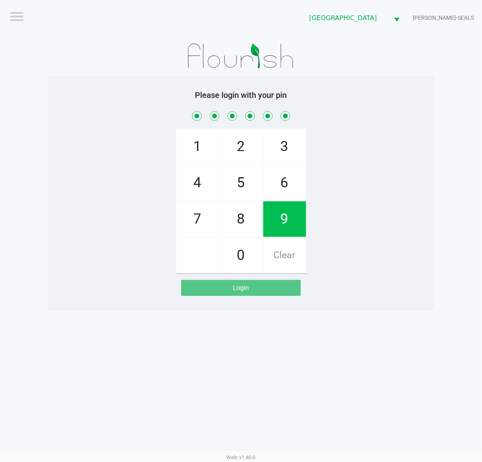
checkbox input "true"
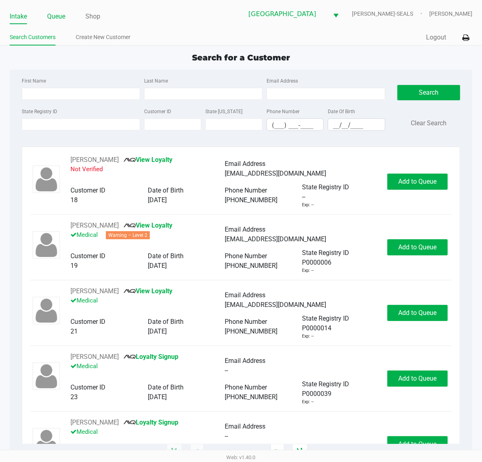
click at [64, 12] on link "Queue" at bounding box center [56, 16] width 18 height 11
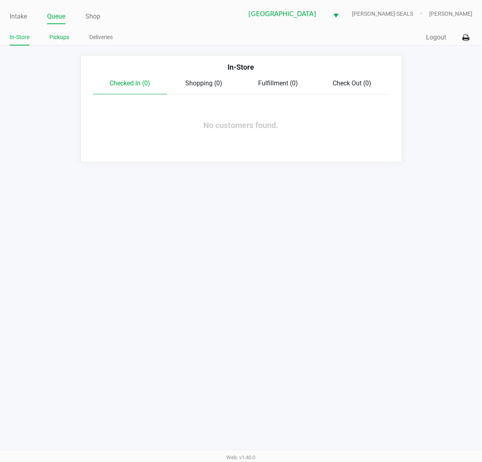
drag, startPoint x: 62, startPoint y: 34, endPoint x: 74, endPoint y: 42, distance: 15.2
click at [62, 34] on link "Pickups" at bounding box center [60, 37] width 20 height 10
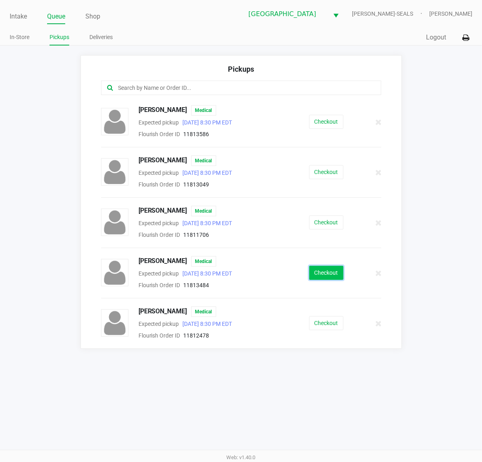
click at [318, 275] on button "Checkout" at bounding box center [326, 273] width 34 height 14
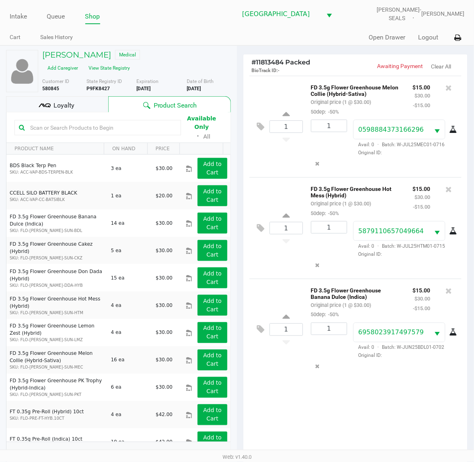
click at [47, 115] on div "Available Only ᛫ All" at bounding box center [118, 128] width 208 height 28
click at [46, 105] on icon at bounding box center [48, 105] width 6 height 4
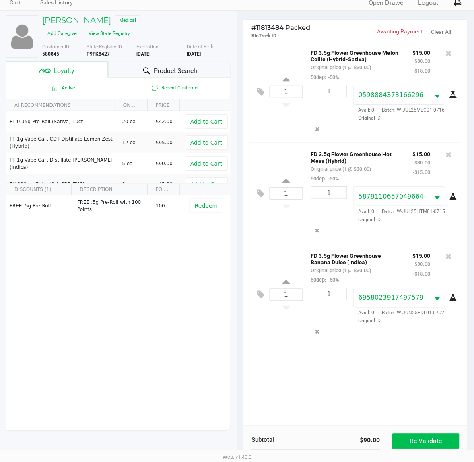
scroll to position [105, 0]
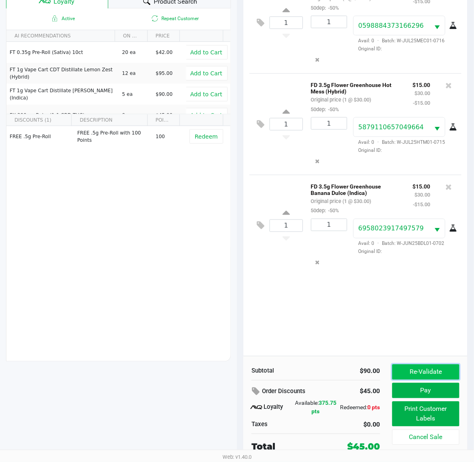
click at [434, 377] on button "Re-Validate" at bounding box center [426, 371] width 67 height 15
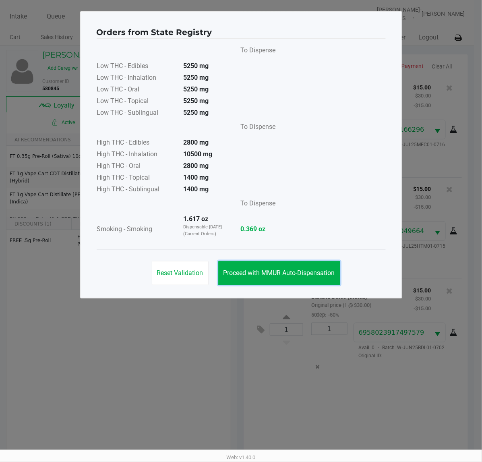
drag, startPoint x: 264, startPoint y: 273, endPoint x: 420, endPoint y: 367, distance: 182.1
click at [263, 274] on span "Proceed with MMUR Auto-Dispensation" at bounding box center [279, 273] width 112 height 8
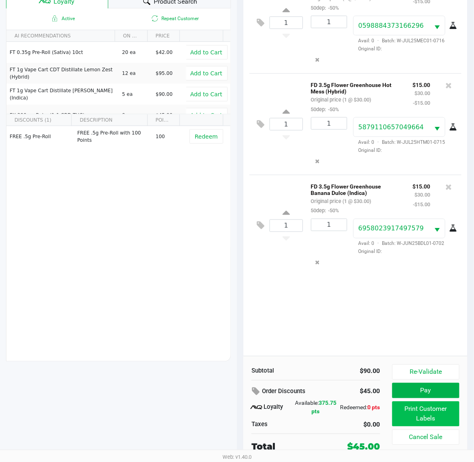
scroll to position [105, 0]
click at [437, 411] on button "Print Customer Labels" at bounding box center [426, 413] width 67 height 25
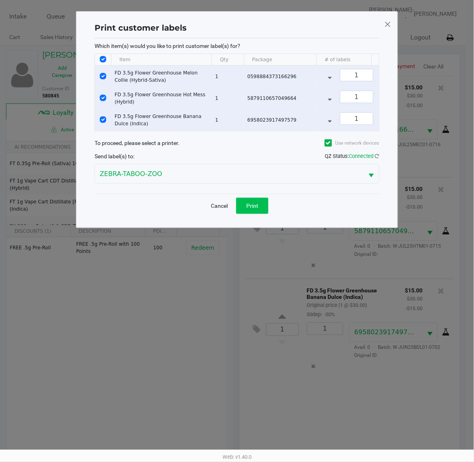
scroll to position [0, 0]
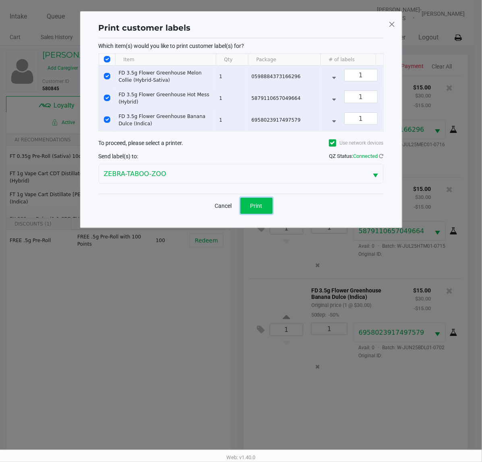
click at [260, 209] on span "Print" at bounding box center [256, 205] width 12 height 6
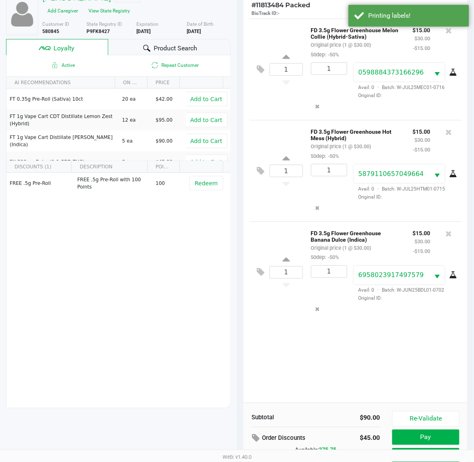
scroll to position [105, 0]
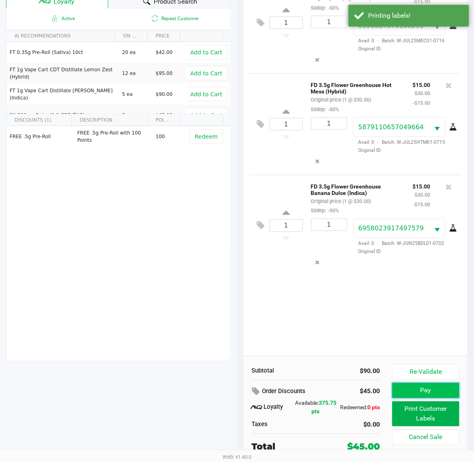
click at [408, 386] on button "Pay" at bounding box center [426, 390] width 67 height 15
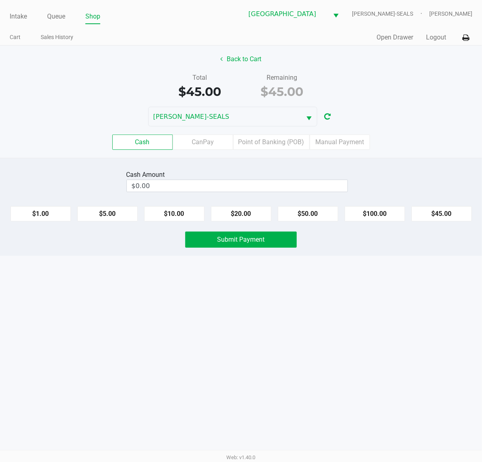
drag, startPoint x: 300, startPoint y: 215, endPoint x: 290, endPoint y: 227, distance: 15.1
click at [298, 217] on button "$50.00" at bounding box center [308, 213] width 60 height 15
type input "$50.00"
drag, startPoint x: 270, startPoint y: 239, endPoint x: 312, endPoint y: 270, distance: 52.7
click at [270, 240] on button "Submit Payment" at bounding box center [241, 239] width 112 height 16
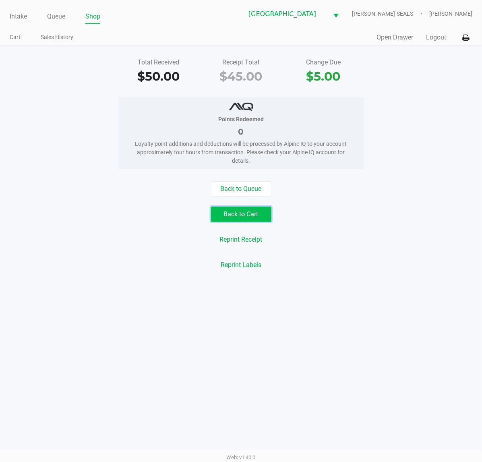
click at [231, 214] on button "Back to Cart" at bounding box center [241, 214] width 60 height 15
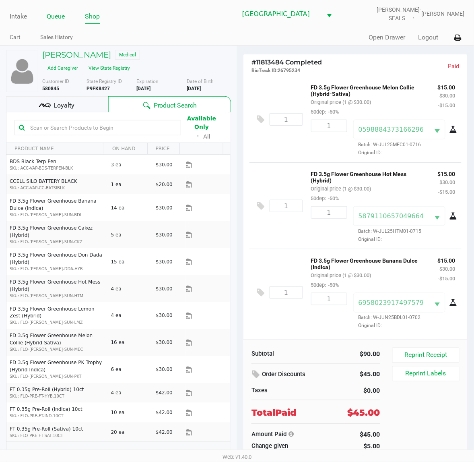
click at [61, 19] on link "Queue" at bounding box center [56, 16] width 18 height 11
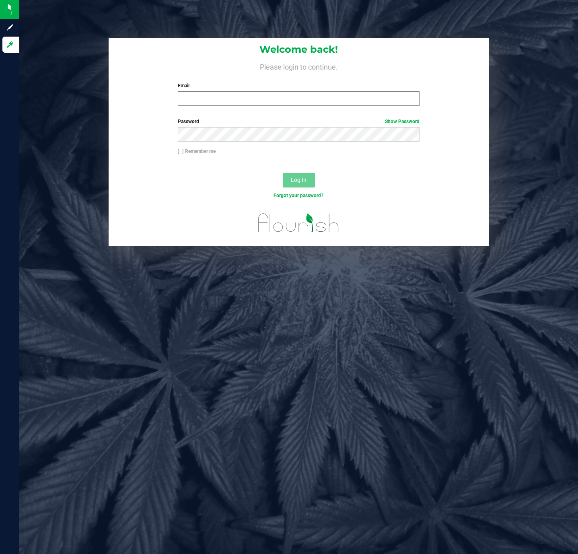
click at [233, 91] on div "Email Required Please format your email correctly." at bounding box center [299, 94] width 254 height 24
click at [239, 97] on input "Email" at bounding box center [299, 98] width 242 height 14
type input "[EMAIL_ADDRESS][DOMAIN_NAME]"
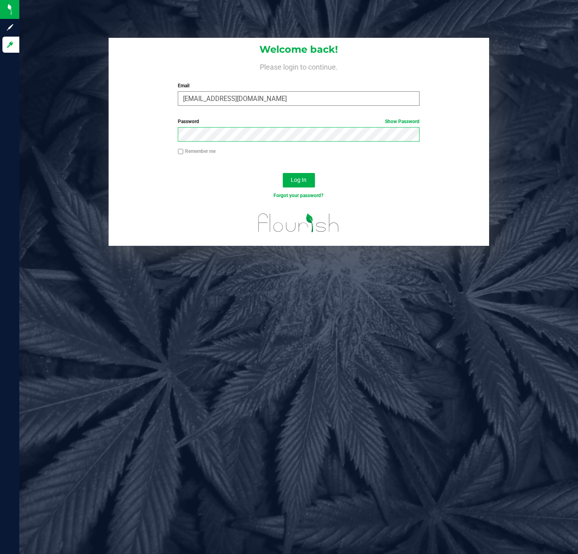
click at [283, 173] on button "Log In" at bounding box center [299, 180] width 32 height 14
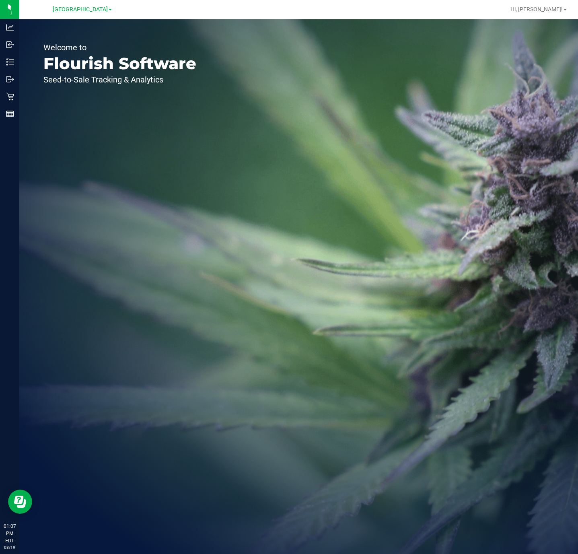
click at [419, 116] on div "Welcome to Flourish Software Seed-to-Sale Tracking & Analytics" at bounding box center [298, 286] width 559 height 535
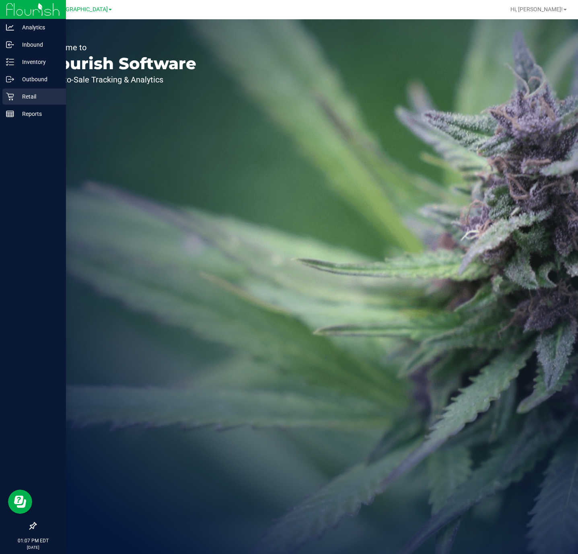
click at [8, 103] on div "Retail" at bounding box center [34, 97] width 64 height 16
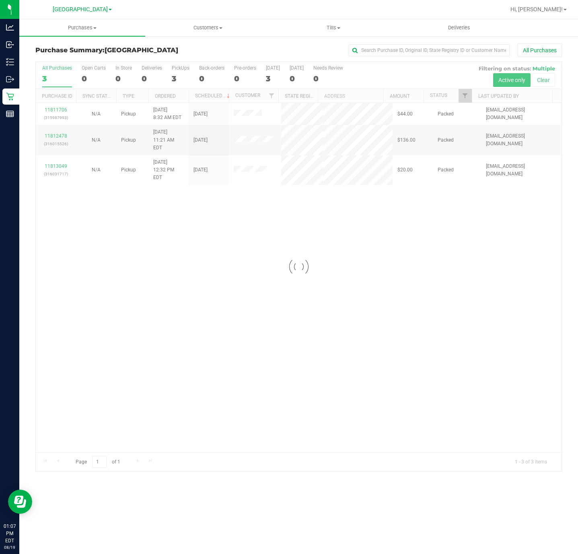
click at [69, 35] on link "Purchases Summary of purchases Fulfillment All purchases" at bounding box center [82, 27] width 126 height 17
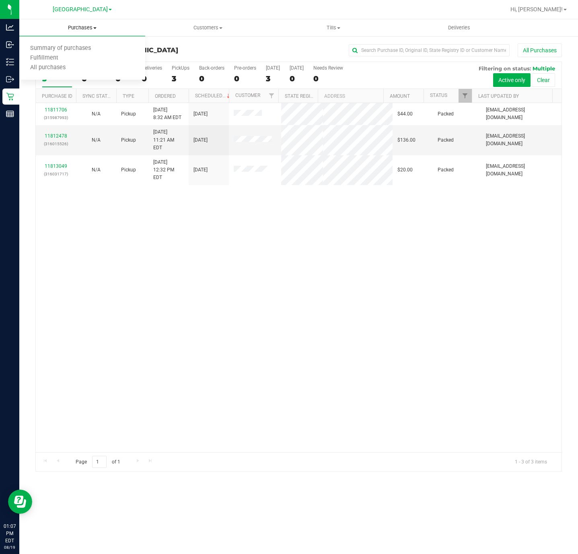
click at [76, 34] on uib-tab-heading "Purchases Summary of purchases Fulfillment All purchases" at bounding box center [82, 27] width 126 height 17
click at [63, 59] on span "Fulfillment" at bounding box center [44, 58] width 50 height 7
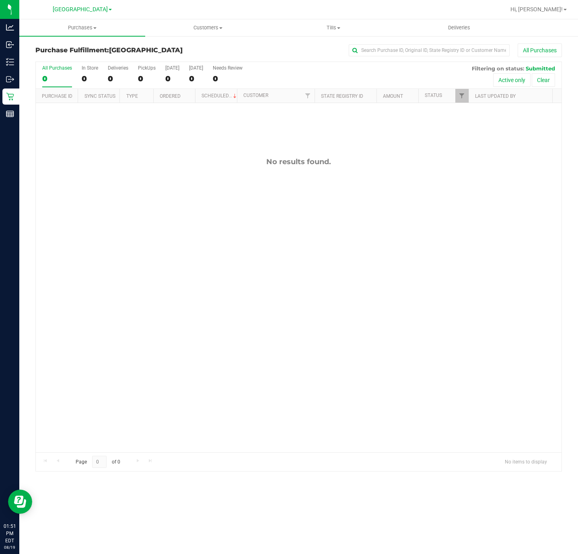
click at [8, 495] on body "Resource Center" at bounding box center [20, 502] width 24 height 24
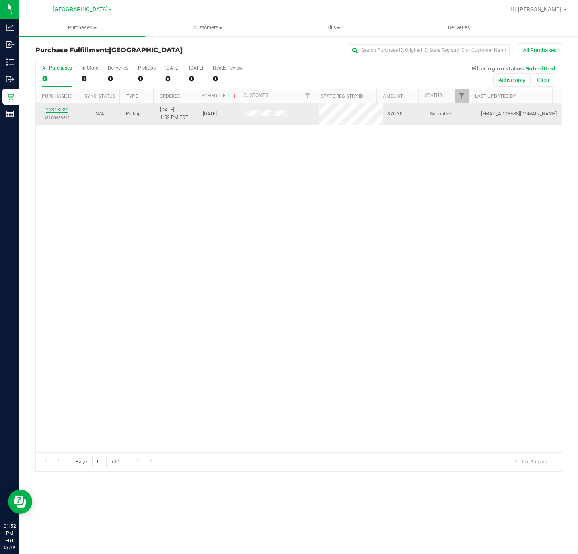
click at [53, 110] on link "11813586" at bounding box center [57, 110] width 23 height 6
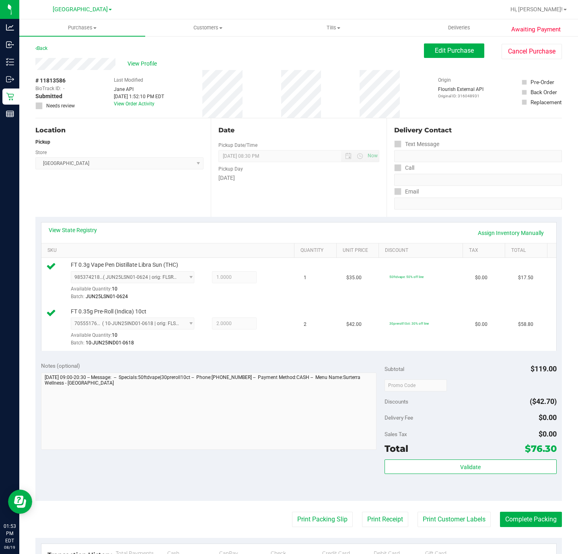
click at [446, 460] on div "Subtotal $119.00 Discounts ($42.70) Delivery Fee $0.00 Sales Tax $0.00 Total $7…" at bounding box center [471, 429] width 172 height 134
click at [446, 463] on button "Validate" at bounding box center [471, 467] width 172 height 14
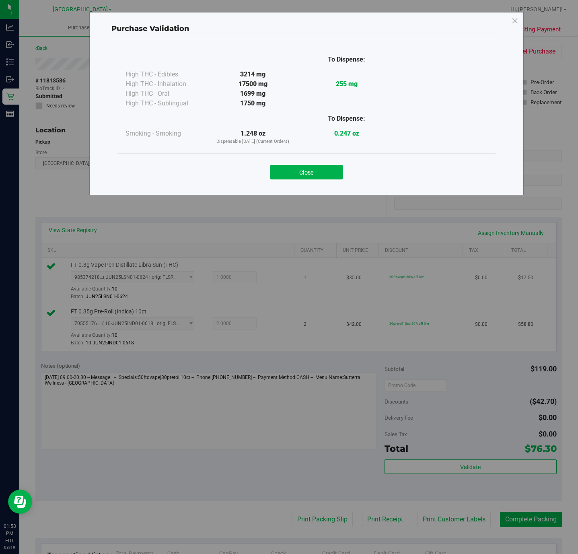
drag, startPoint x: 325, startPoint y: 170, endPoint x: 327, endPoint y: 269, distance: 98.3
click at [324, 171] on button "Close" at bounding box center [306, 172] width 73 height 14
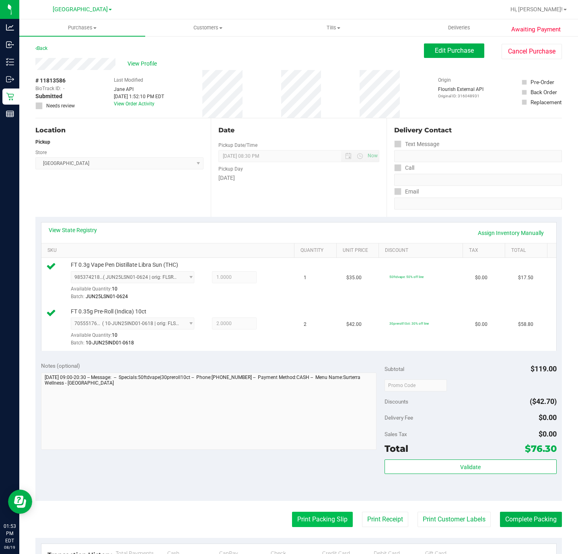
click at [319, 523] on button "Print Packing Slip" at bounding box center [322, 519] width 61 height 15
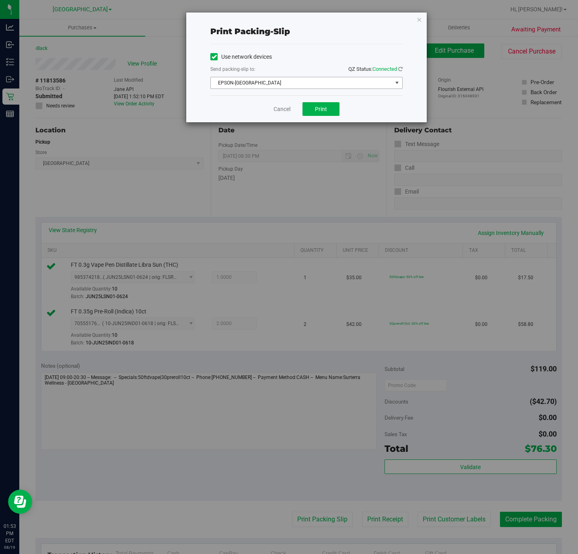
click at [256, 83] on span "EPSON-CYPRUS" at bounding box center [302, 82] width 182 height 11
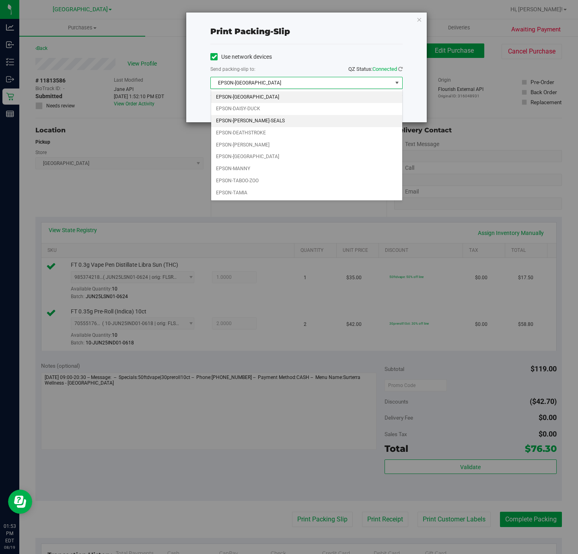
drag, startPoint x: 253, startPoint y: 122, endPoint x: 262, endPoint y: 121, distance: 9.4
click at [254, 123] on li "EPSON-DAN-SEALS" at bounding box center [306, 121] width 191 height 12
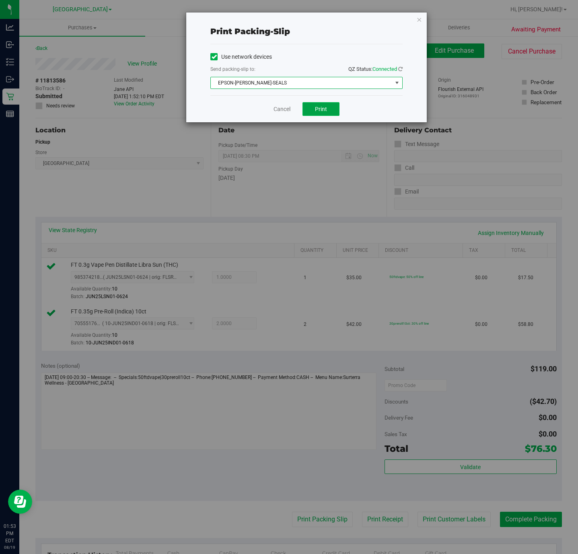
click at [324, 108] on span "Print" at bounding box center [321, 109] width 12 height 6
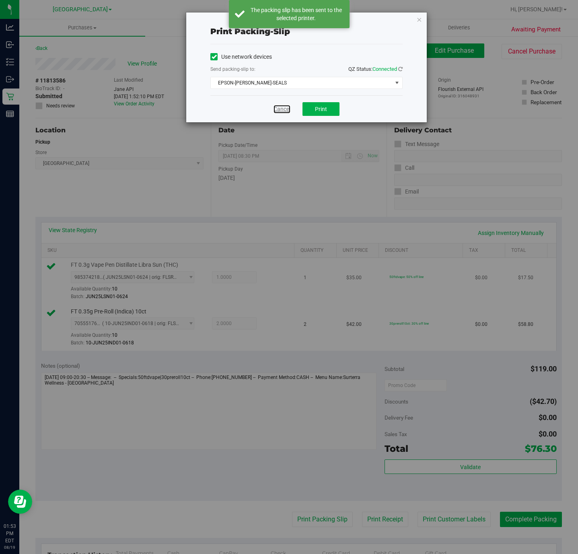
drag, startPoint x: 277, startPoint y: 113, endPoint x: 391, endPoint y: 269, distance: 193.2
click at [277, 112] on link "Cancel" at bounding box center [282, 109] width 17 height 8
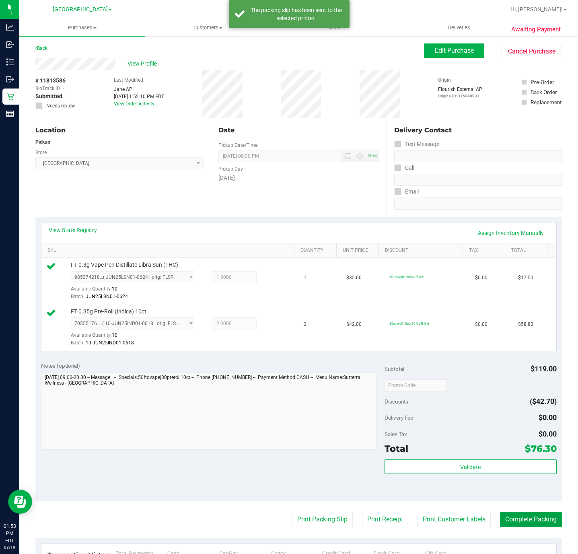
click at [542, 526] on button "Complete Packing" at bounding box center [531, 519] width 62 height 15
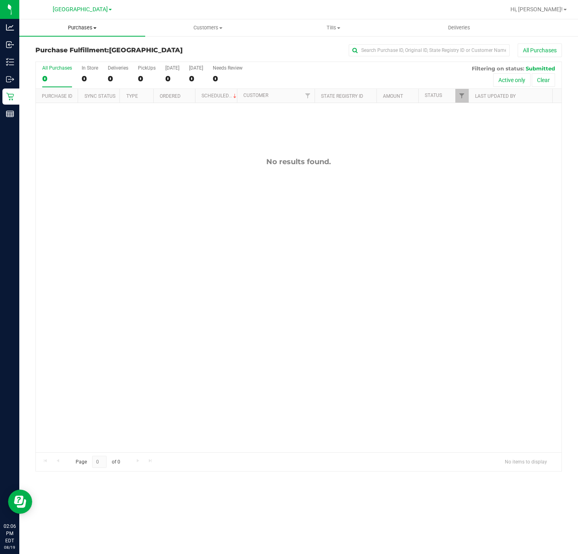
click at [79, 29] on span "Purchases" at bounding box center [82, 27] width 126 height 7
click at [78, 57] on li "Fulfillment" at bounding box center [82, 59] width 126 height 10
click at [68, 25] on span "Purchases" at bounding box center [82, 27] width 126 height 7
click at [51, 59] on span "Fulfillment" at bounding box center [44, 58] width 50 height 7
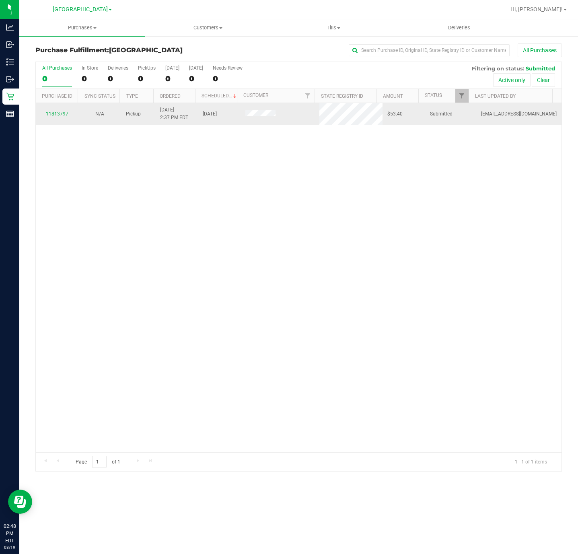
click at [58, 111] on div "11813797" at bounding box center [57, 114] width 33 height 8
click at [59, 113] on link "11813797" at bounding box center [57, 114] width 23 height 6
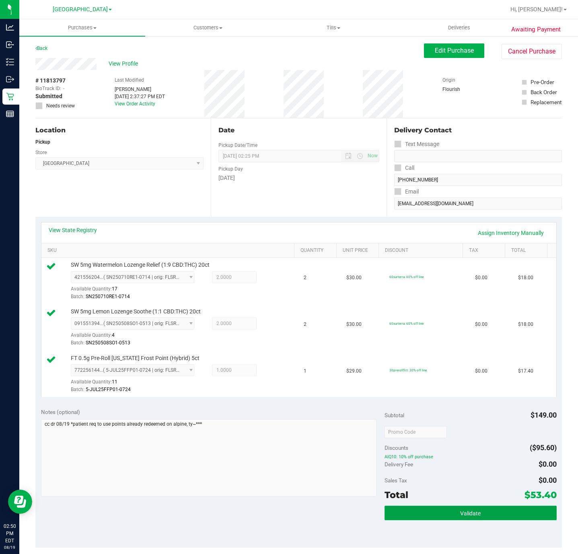
drag, startPoint x: 493, startPoint y: 521, endPoint x: 512, endPoint y: 512, distance: 20.9
click at [492, 521] on button "Validate" at bounding box center [471, 513] width 172 height 14
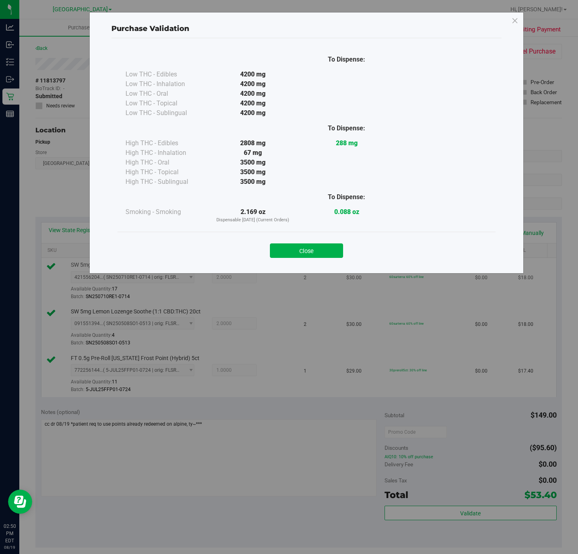
drag, startPoint x: 322, startPoint y: 253, endPoint x: 391, endPoint y: 287, distance: 77.1
click at [322, 258] on button "Close" at bounding box center [306, 251] width 73 height 14
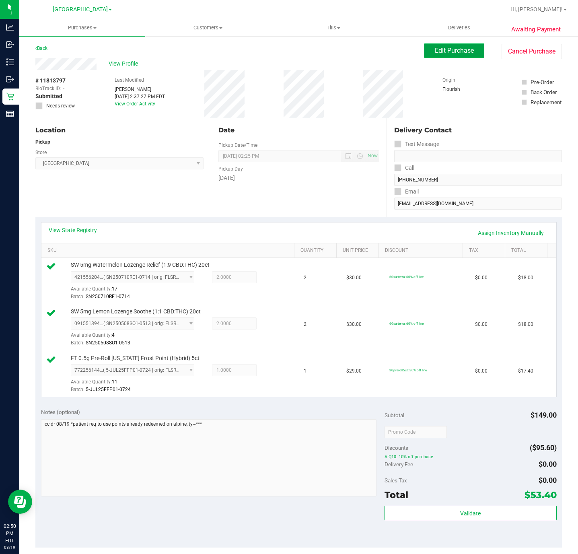
click at [441, 50] on span "Edit Purchase" at bounding box center [454, 51] width 39 height 8
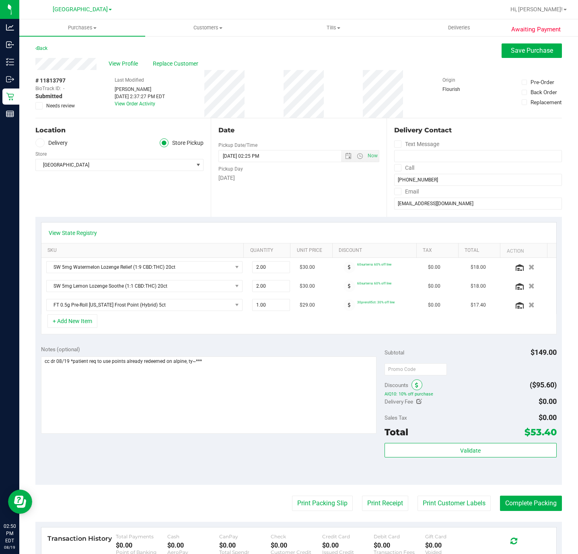
click at [415, 384] on span at bounding box center [417, 385] width 11 height 11
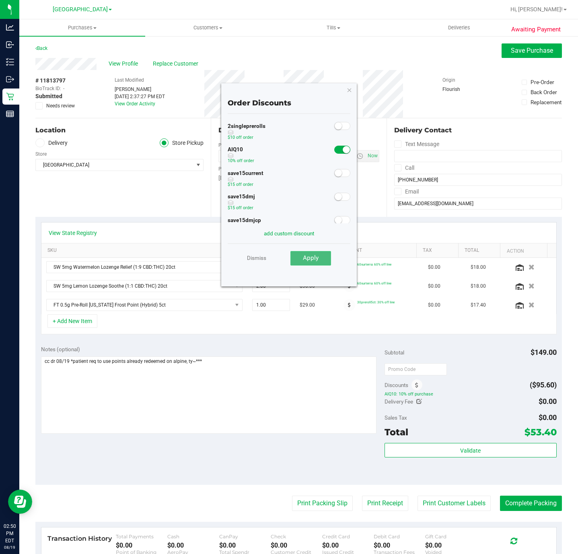
click at [308, 264] on button "Apply" at bounding box center [311, 258] width 41 height 14
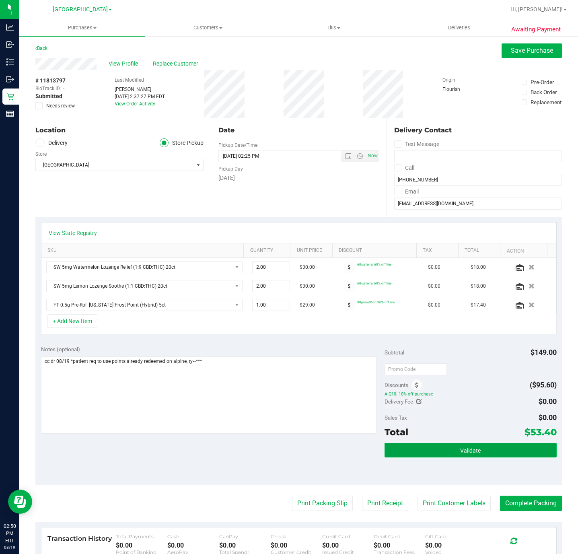
click at [439, 454] on button "Validate" at bounding box center [471, 450] width 172 height 14
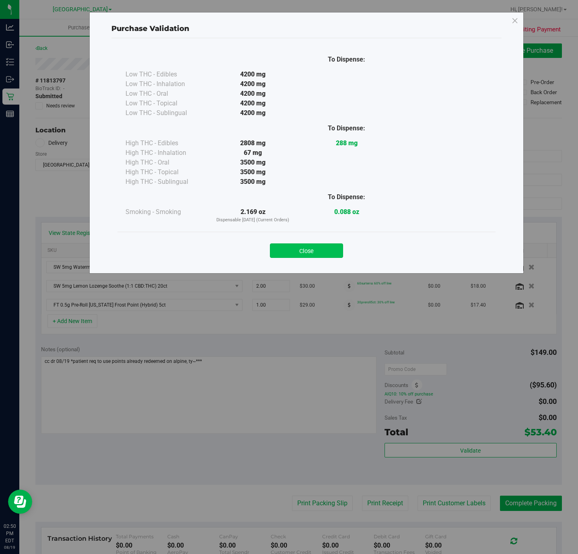
click at [308, 255] on button "Close" at bounding box center [306, 251] width 73 height 14
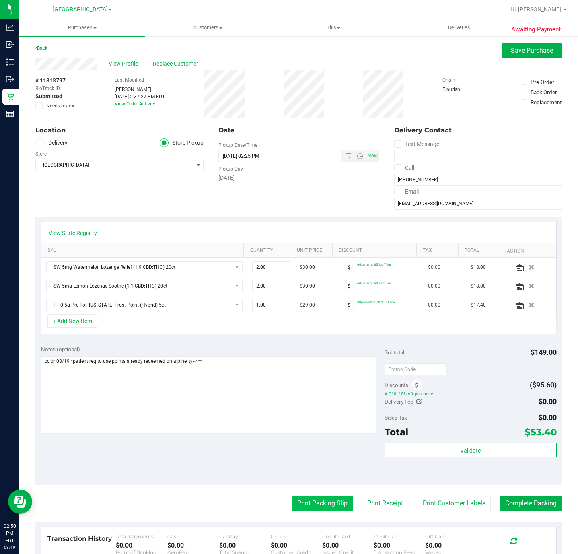
click at [316, 507] on button "Print Packing Slip" at bounding box center [322, 503] width 61 height 15
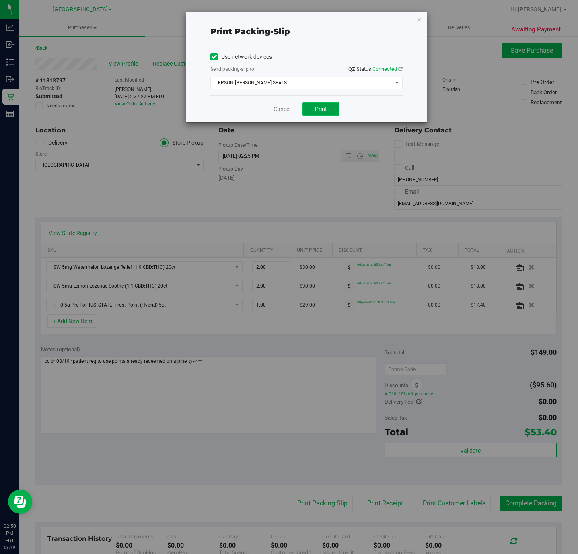
click at [315, 114] on button "Print" at bounding box center [321, 109] width 37 height 14
drag, startPoint x: 420, startPoint y: 18, endPoint x: 438, endPoint y: 28, distance: 19.8
click at [420, 21] on icon "button" at bounding box center [420, 19] width 6 height 10
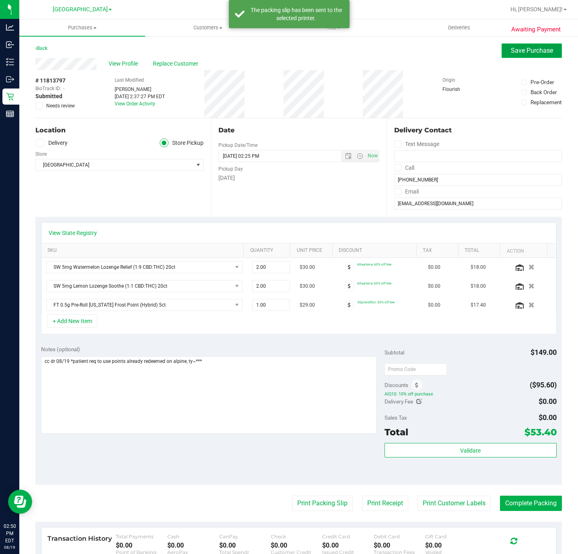
drag, startPoint x: 499, startPoint y: 43, endPoint x: 499, endPoint y: 47, distance: 4.4
click at [502, 47] on button "Save Purchase" at bounding box center [532, 50] width 60 height 14
click at [514, 511] on button "Complete Packing" at bounding box center [531, 503] width 62 height 15
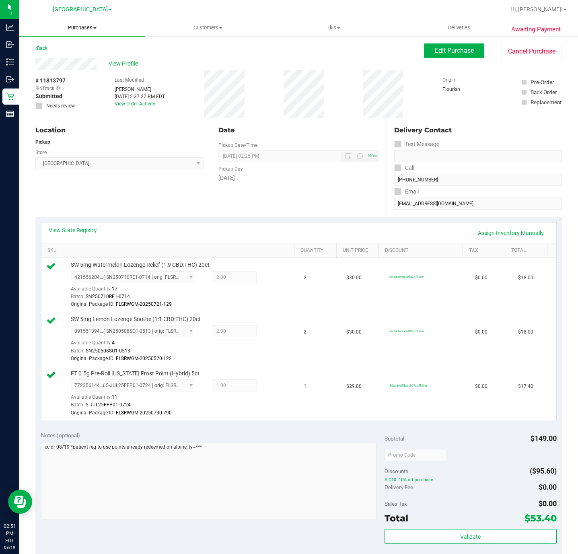
click at [77, 32] on uib-tab-heading "Purchases Summary of purchases Fulfillment All purchases" at bounding box center [82, 27] width 126 height 17
click at [73, 57] on li "Fulfillment" at bounding box center [82, 59] width 126 height 10
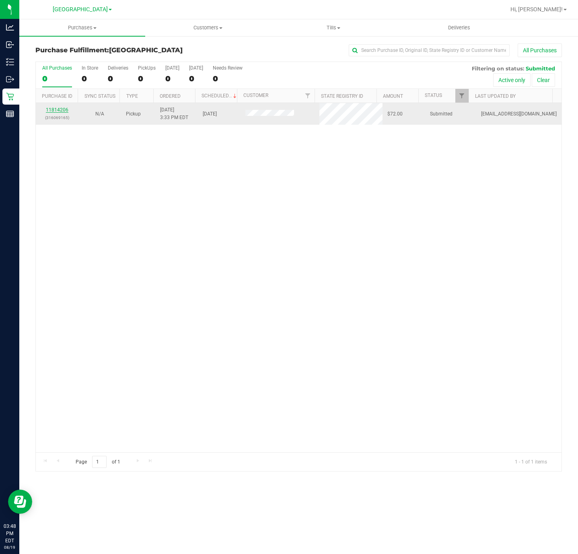
click at [57, 111] on link "11814206" at bounding box center [57, 110] width 23 height 6
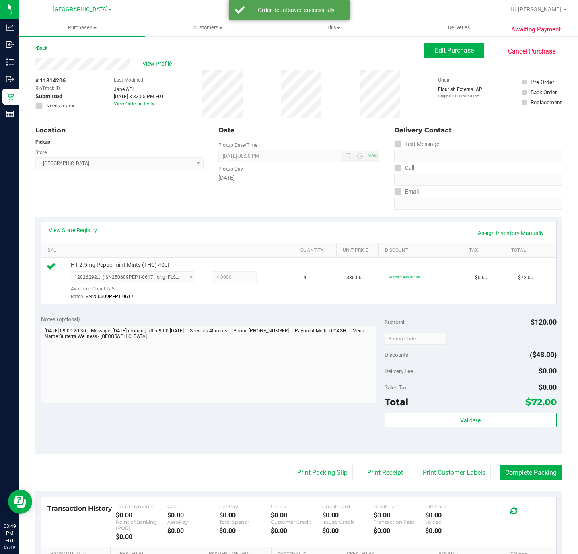
click at [436, 432] on div "Validate" at bounding box center [471, 431] width 172 height 36
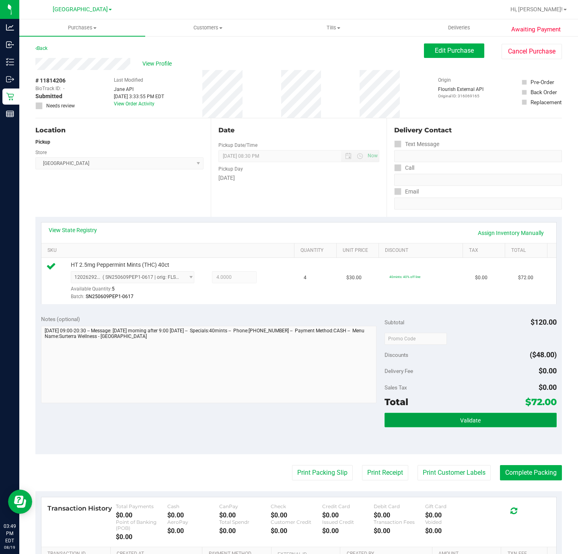
click at [435, 425] on button "Validate" at bounding box center [471, 420] width 172 height 14
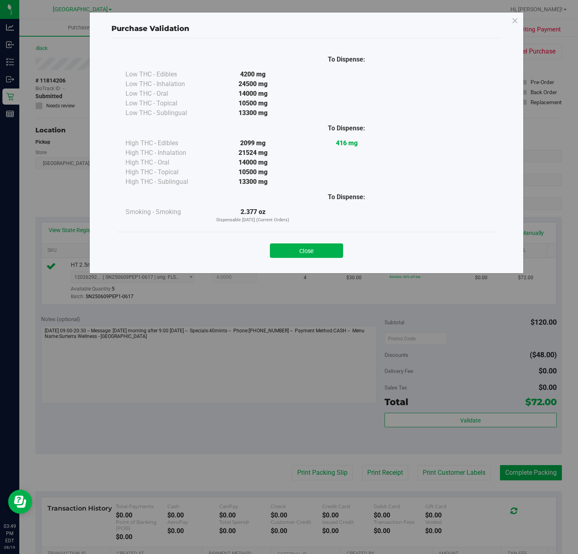
drag, startPoint x: 329, startPoint y: 255, endPoint x: 335, endPoint y: 336, distance: 81.5
click at [329, 258] on button "Close" at bounding box center [306, 251] width 73 height 14
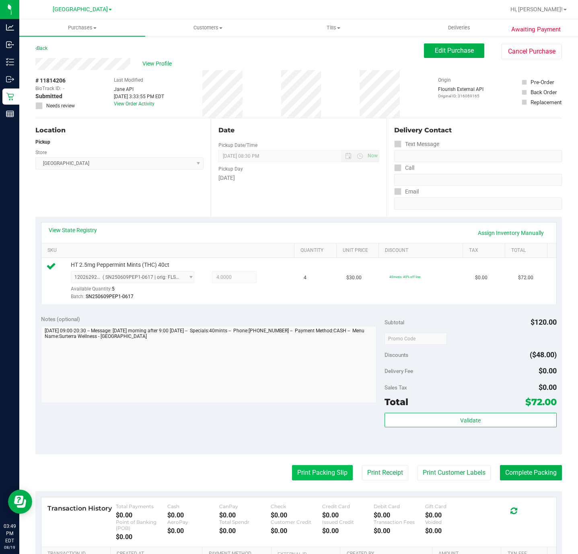
click at [335, 471] on button "Print Packing Slip" at bounding box center [322, 472] width 61 height 15
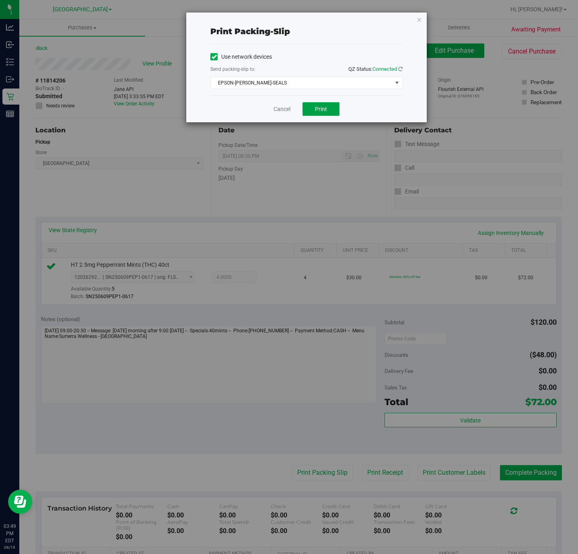
click at [322, 108] on span "Print" at bounding box center [321, 109] width 12 height 6
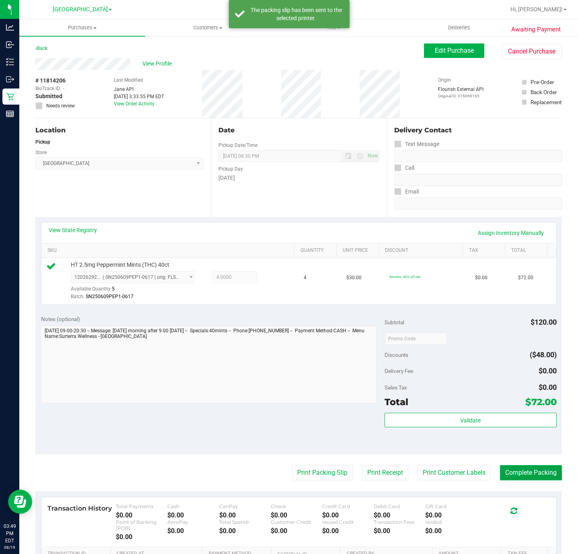
click at [523, 471] on button "Complete Packing" at bounding box center [531, 472] width 62 height 15
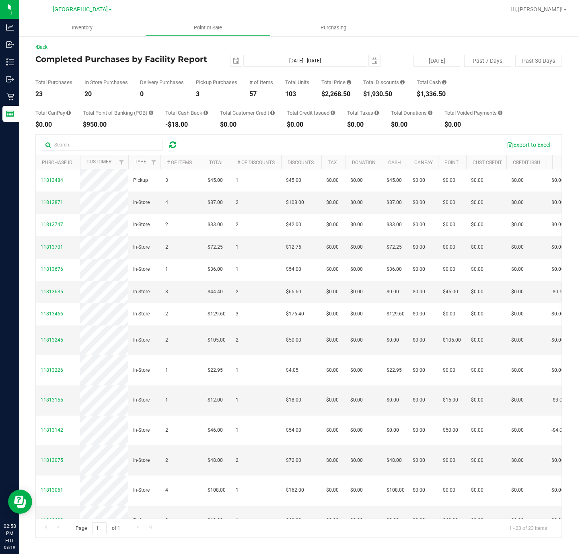
click at [343, 95] on div "$2,268.50" at bounding box center [337, 94] width 30 height 6
copy div "$2,268.50"
